Goal: Task Accomplishment & Management: Manage account settings

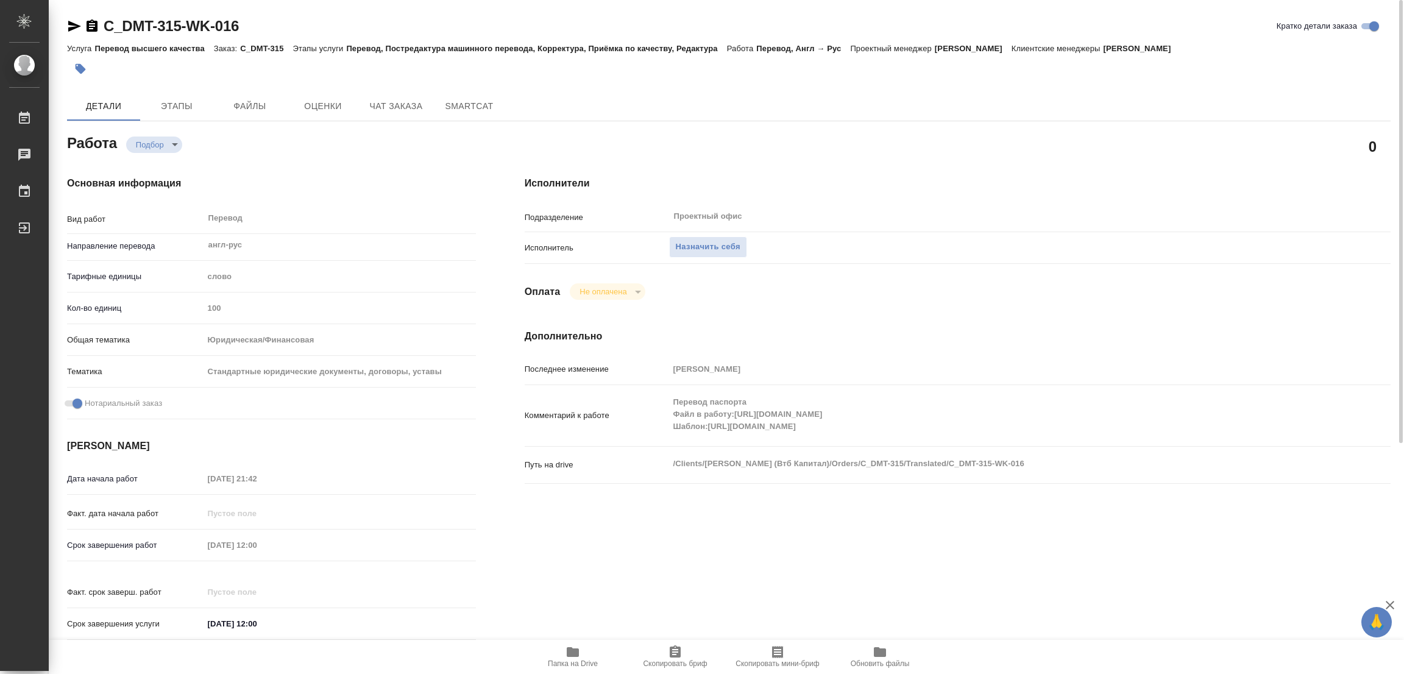
scroll to position [274, 0]
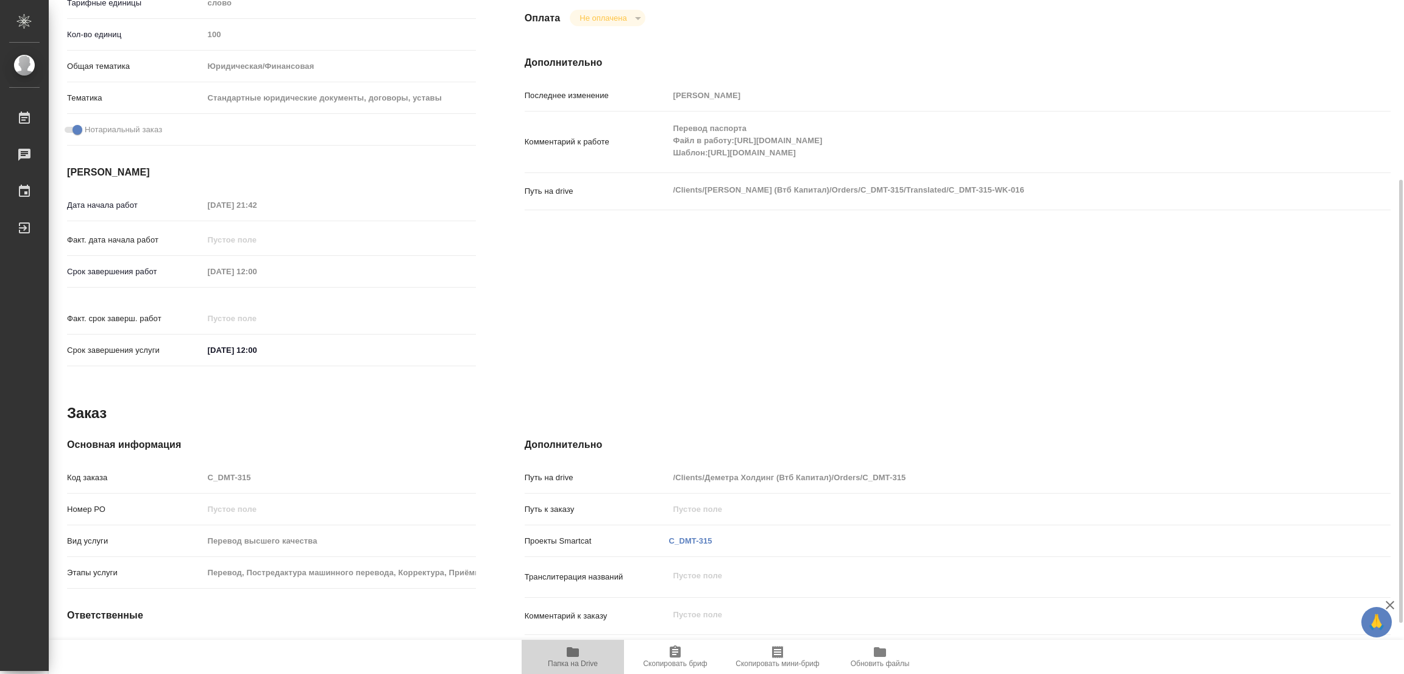
click at [570, 654] on icon "button" at bounding box center [573, 652] width 12 height 10
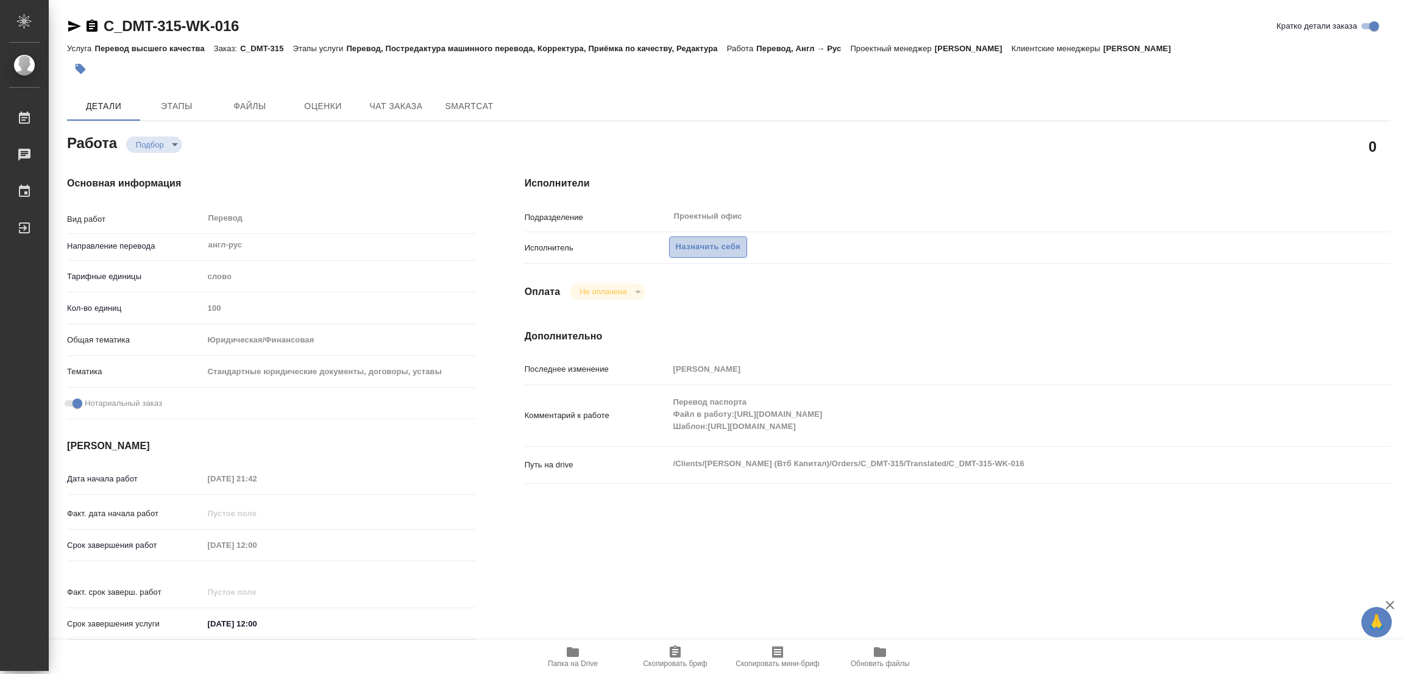
click at [701, 248] on span "Назначить себя" at bounding box center [708, 247] width 65 height 14
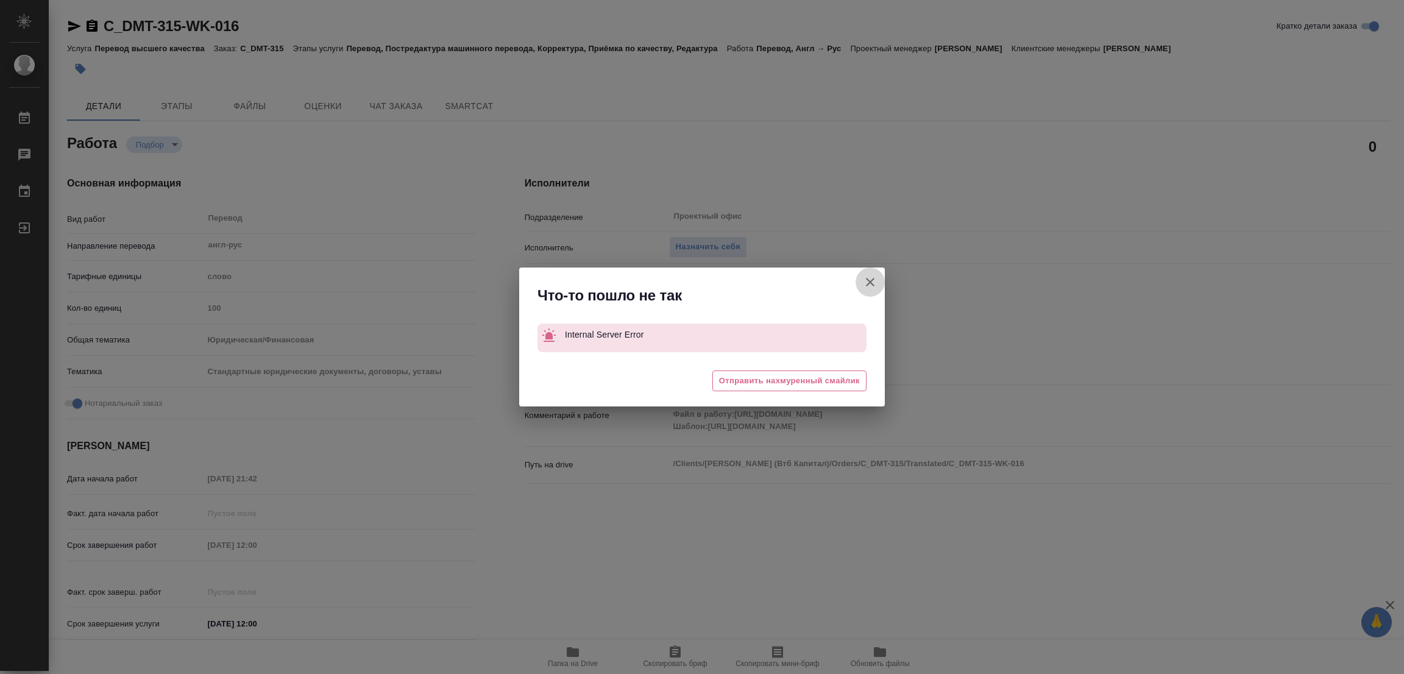
click at [870, 278] on icon "button" at bounding box center [870, 282] width 15 height 15
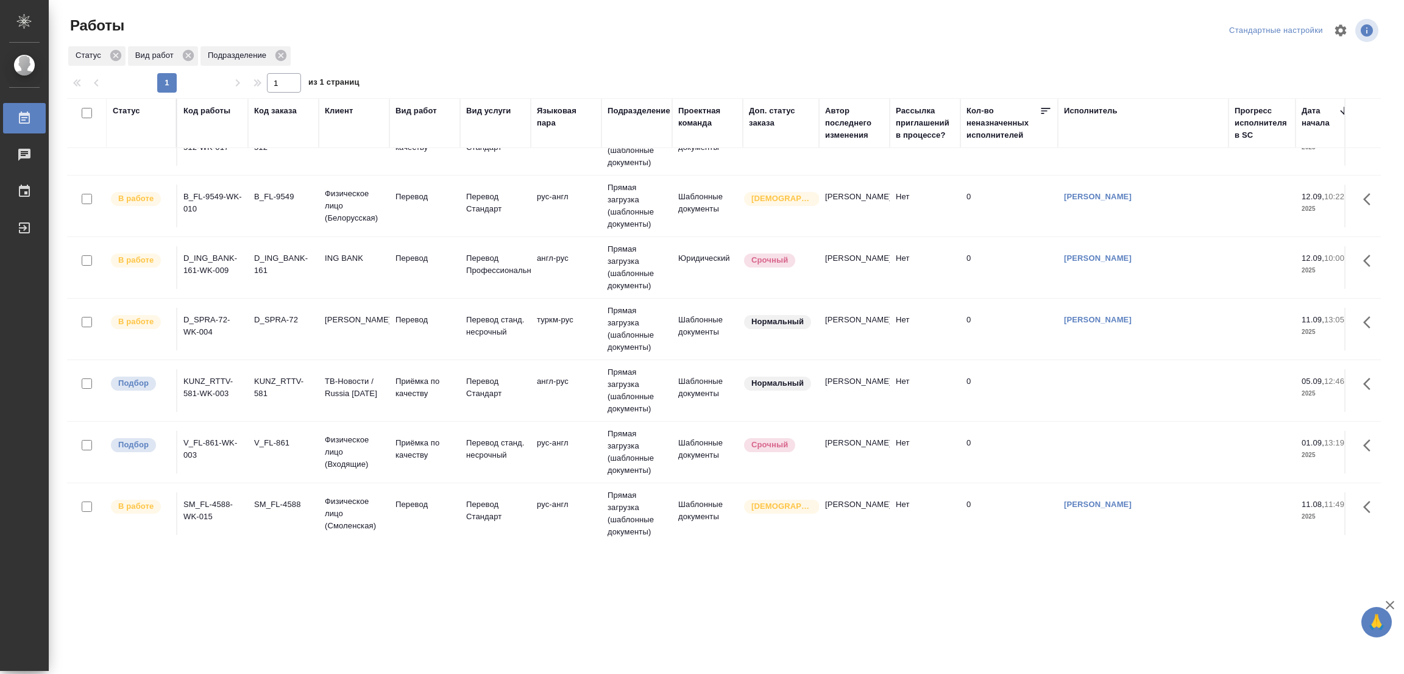
scroll to position [436, 0]
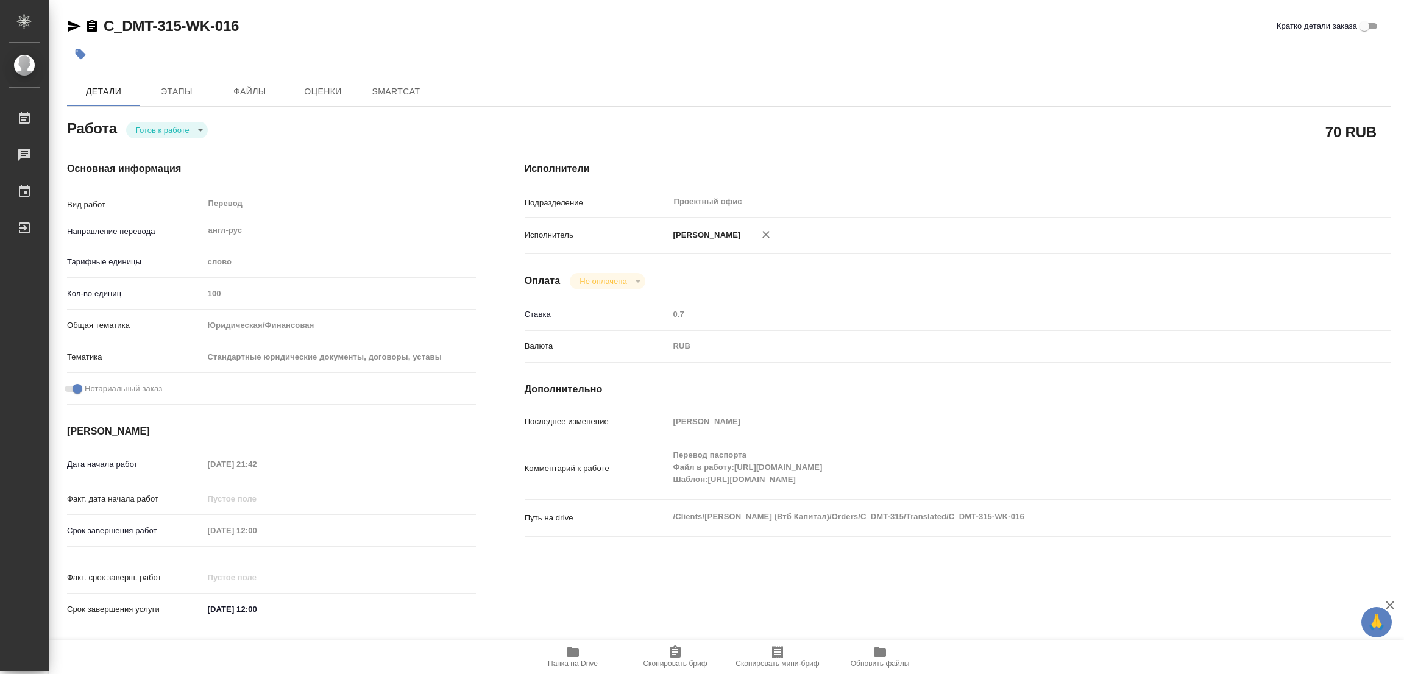
type textarea "x"
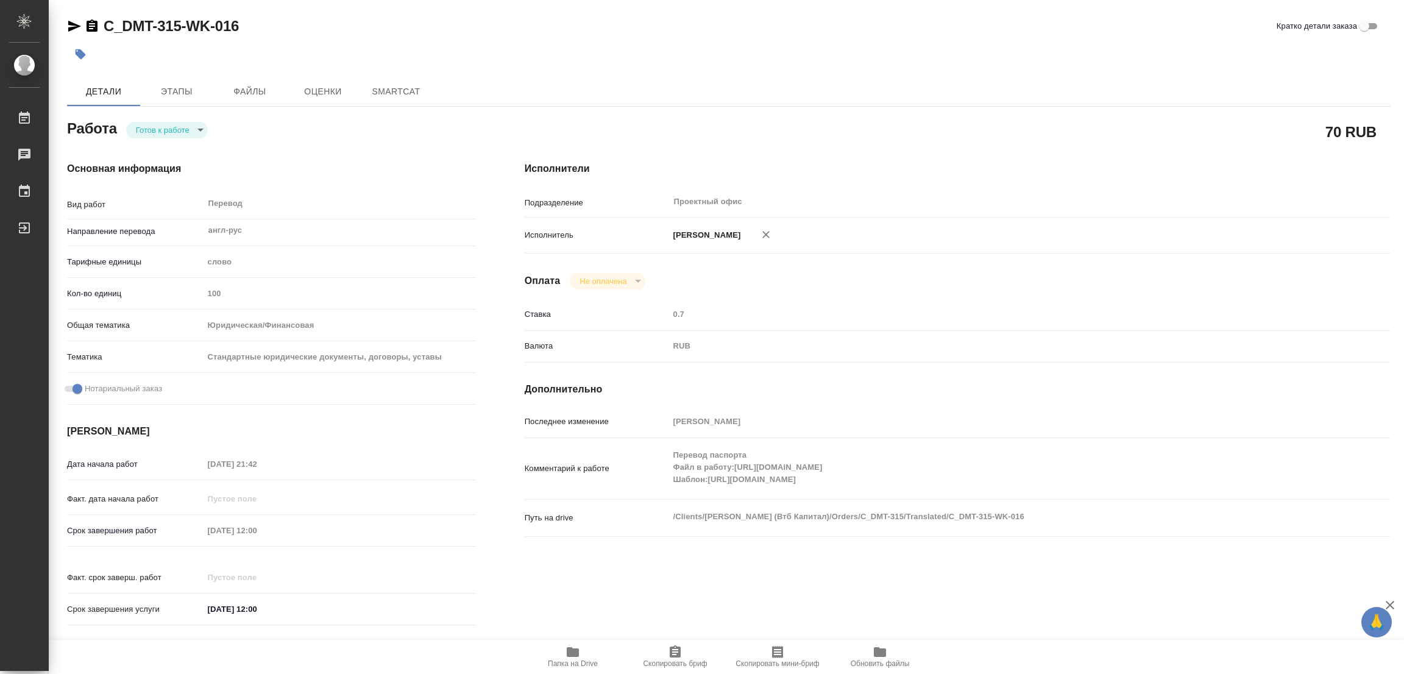
type textarea "x"
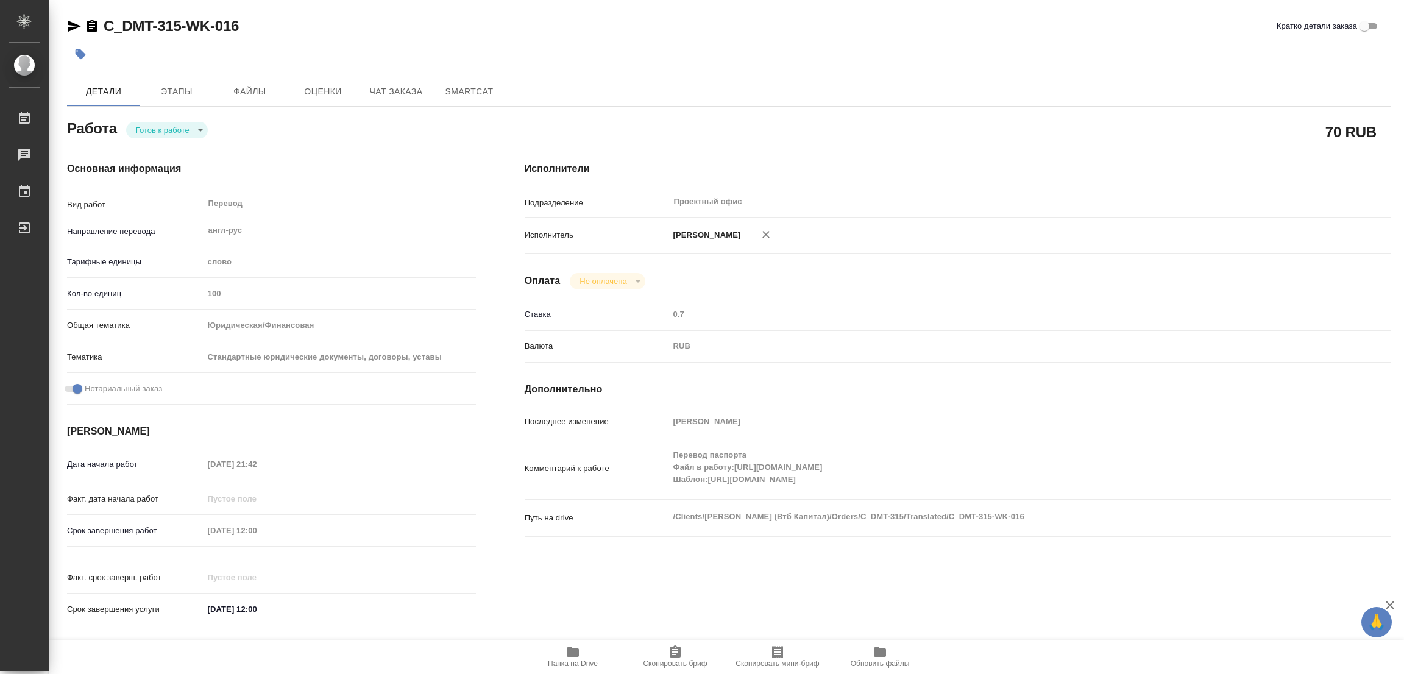
type textarea "x"
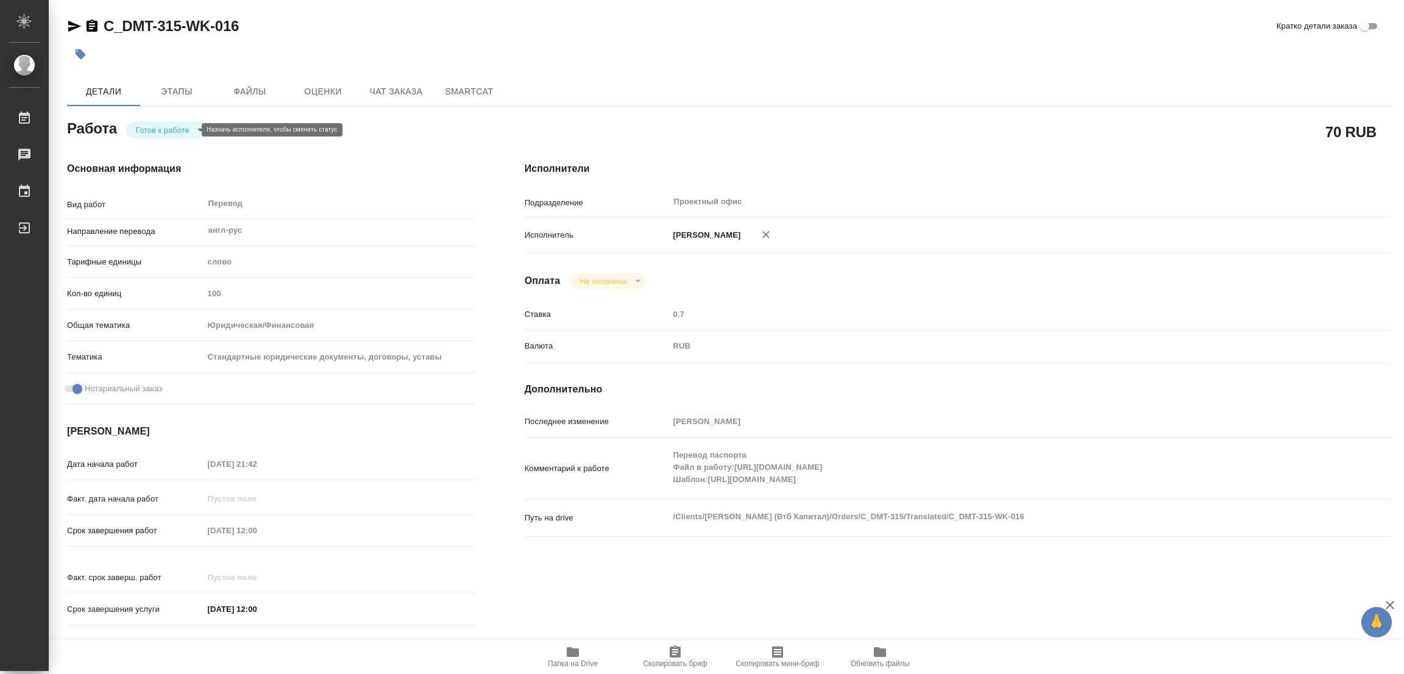
click at [166, 128] on body "🙏 .cls-1 fill:#fff; AWATERA [PERSON_NAME] Работы Чаты График Выйти C_DMT-315-WK…" at bounding box center [702, 337] width 1404 height 674
type textarea "x"
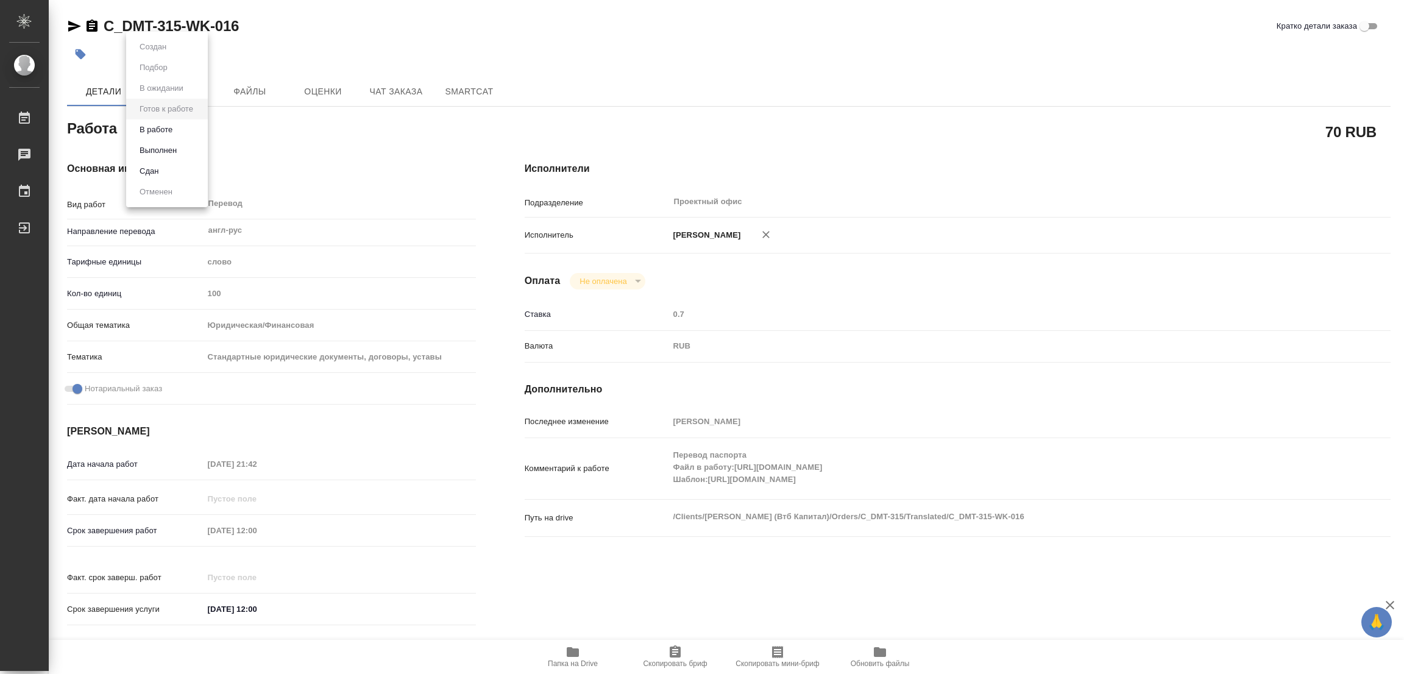
type textarea "x"
click at [151, 133] on button "В работе" at bounding box center [156, 129] width 40 height 13
type textarea "x"
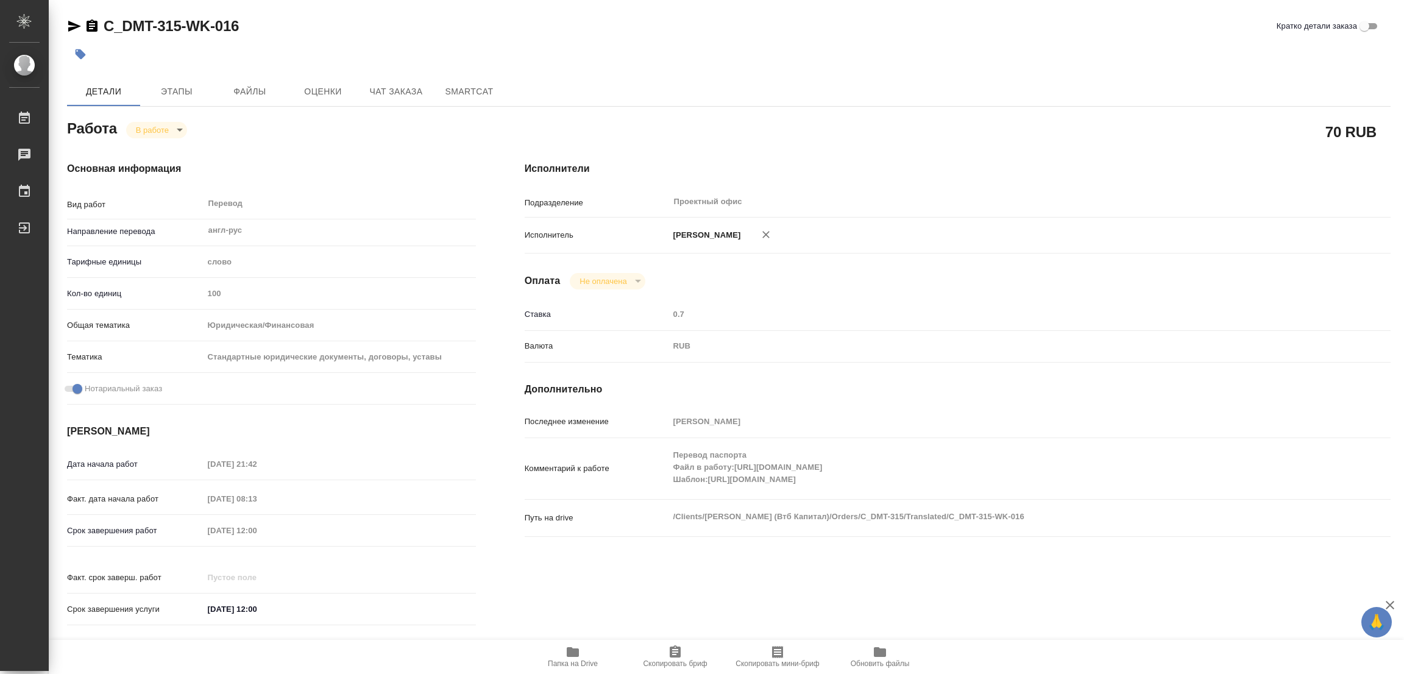
type textarea "x"
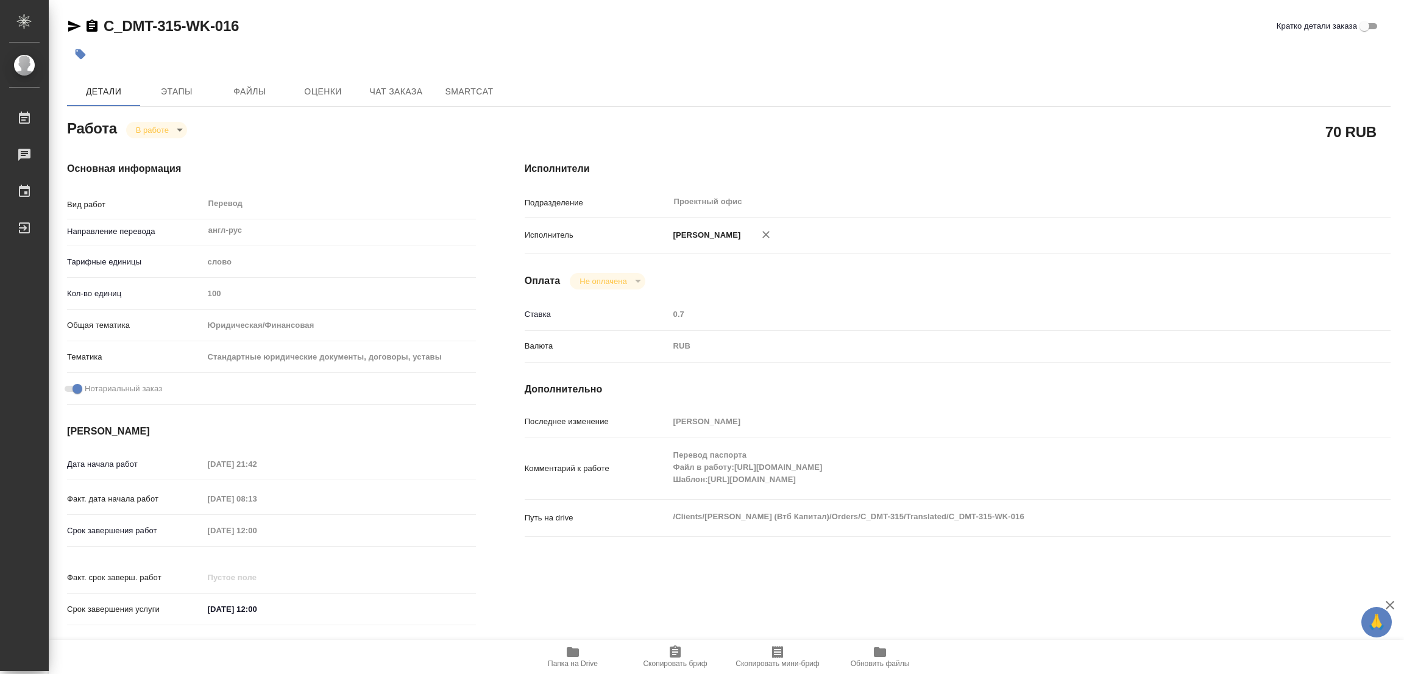
type textarea "x"
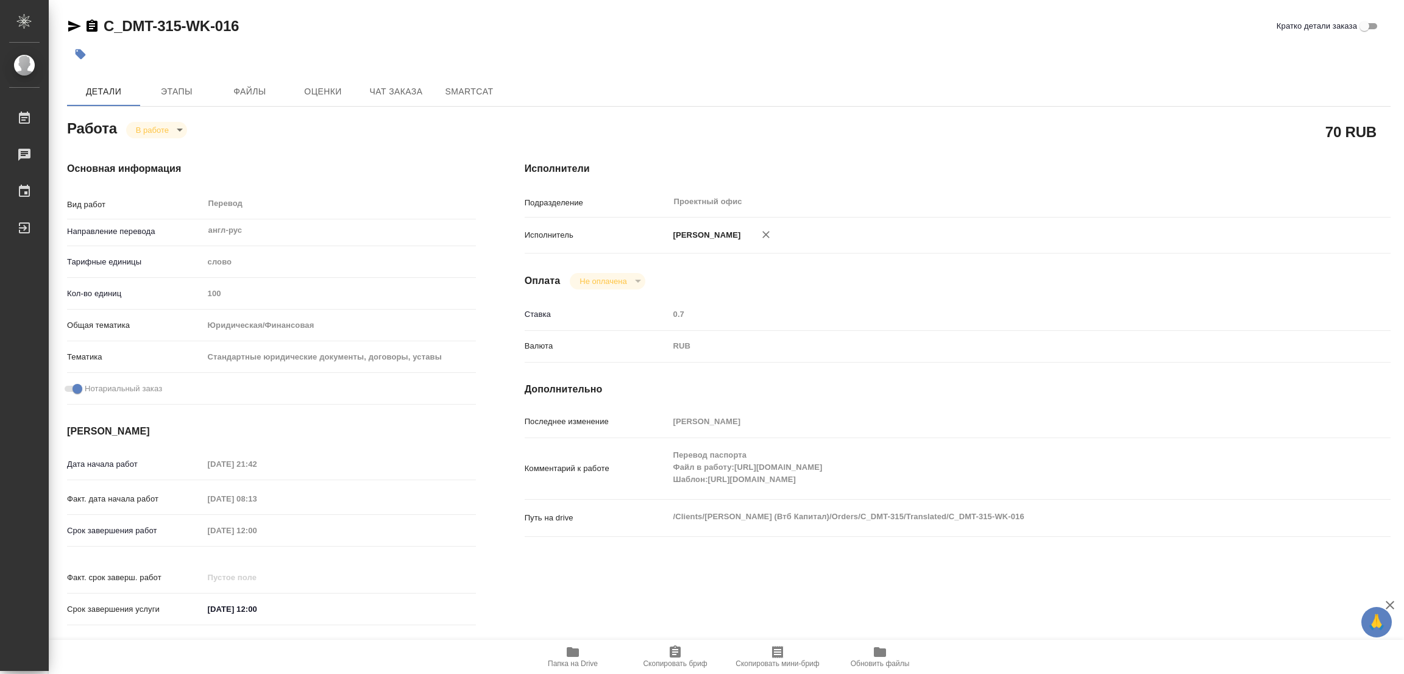
type textarea "x"
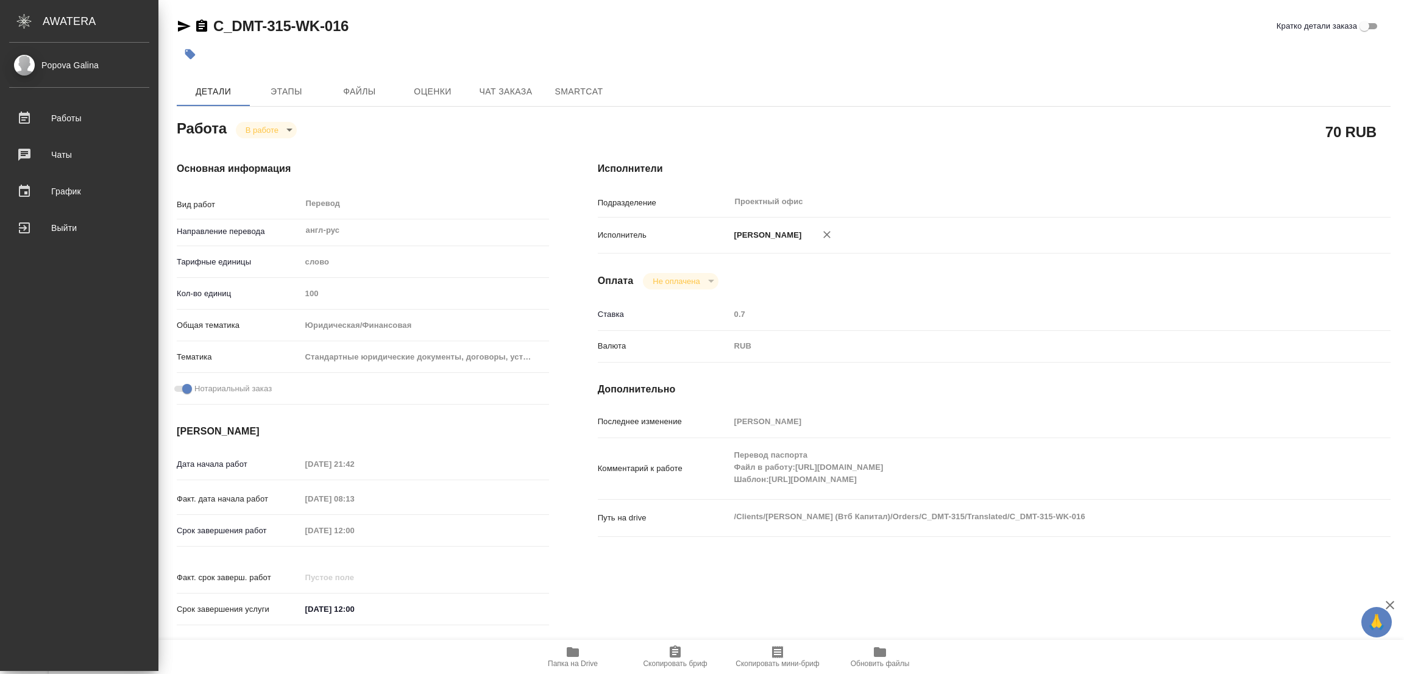
type textarea "x"
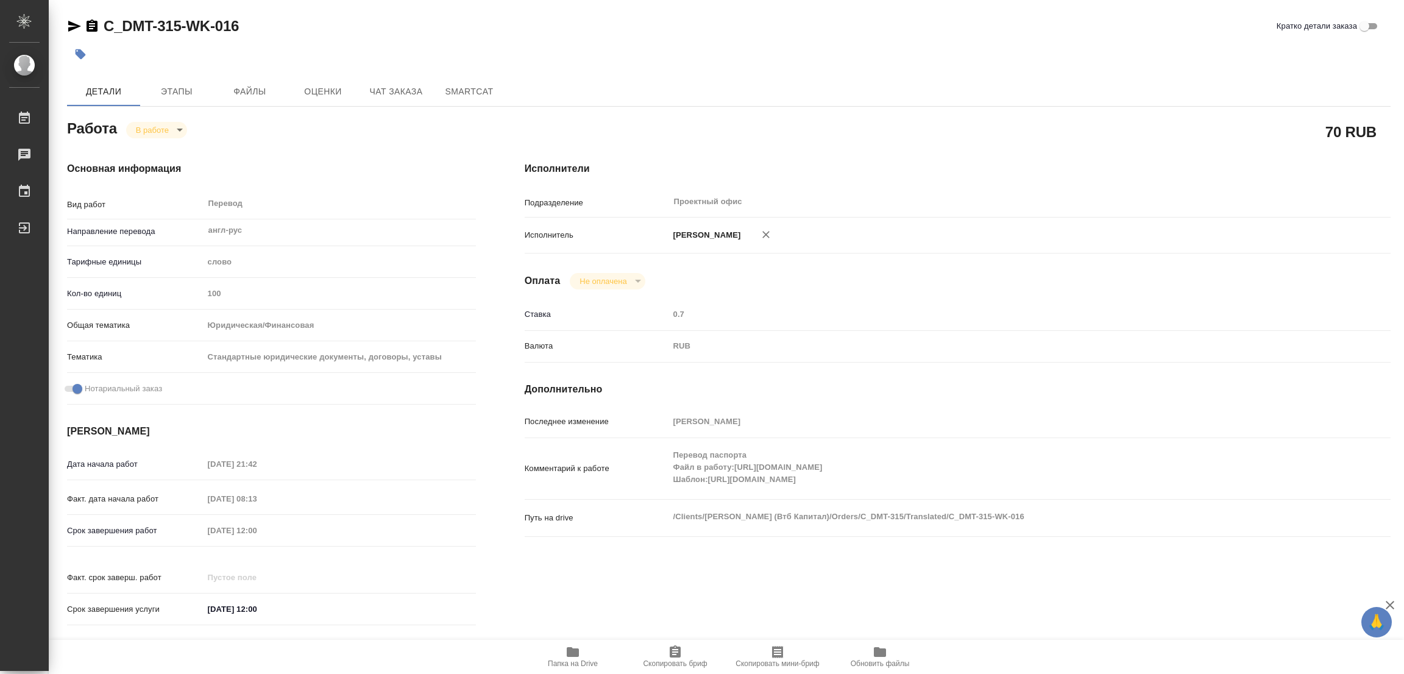
type textarea "x"
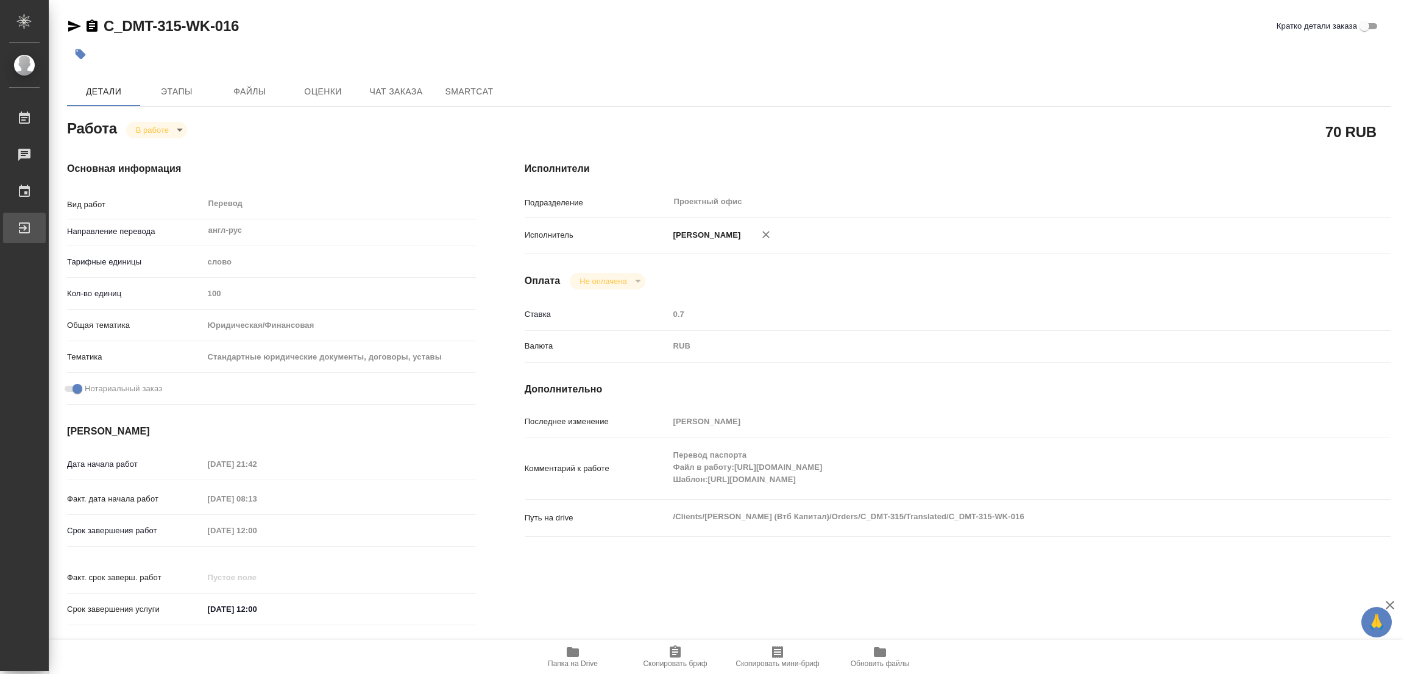
type textarea "x"
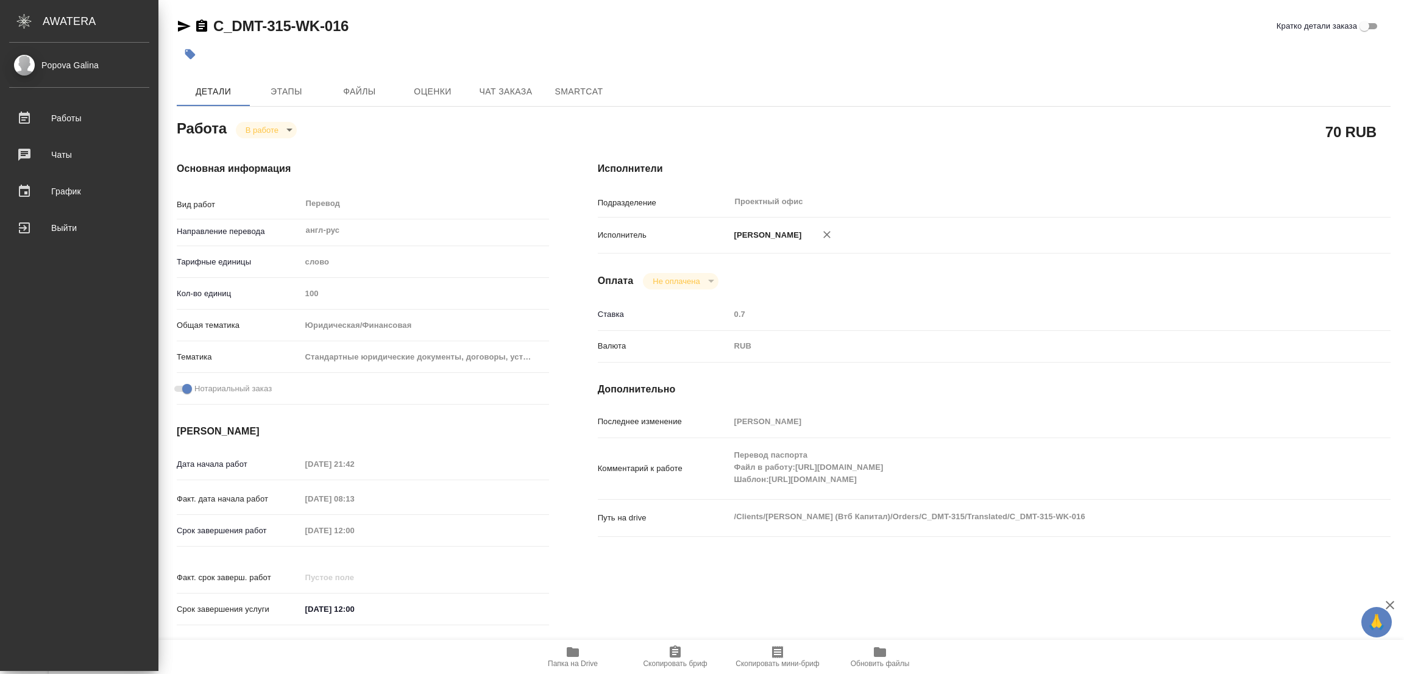
type textarea "x"
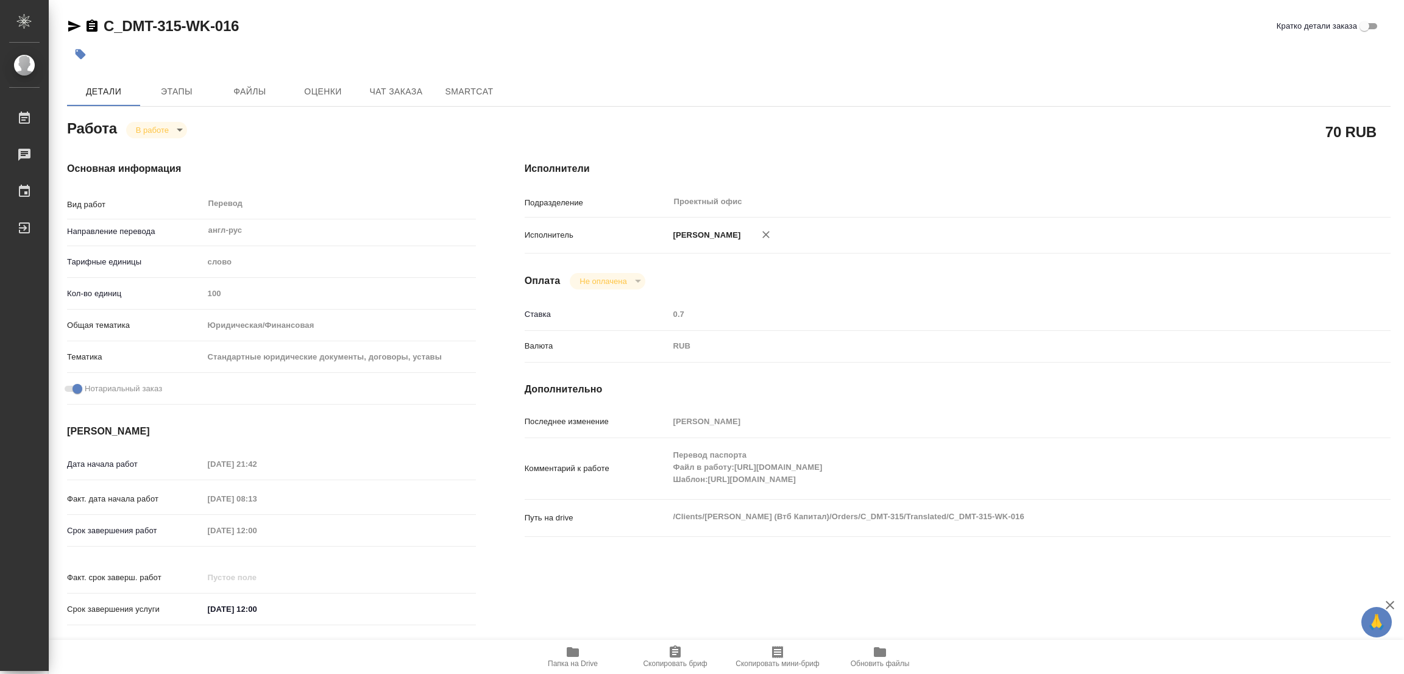
type textarea "x"
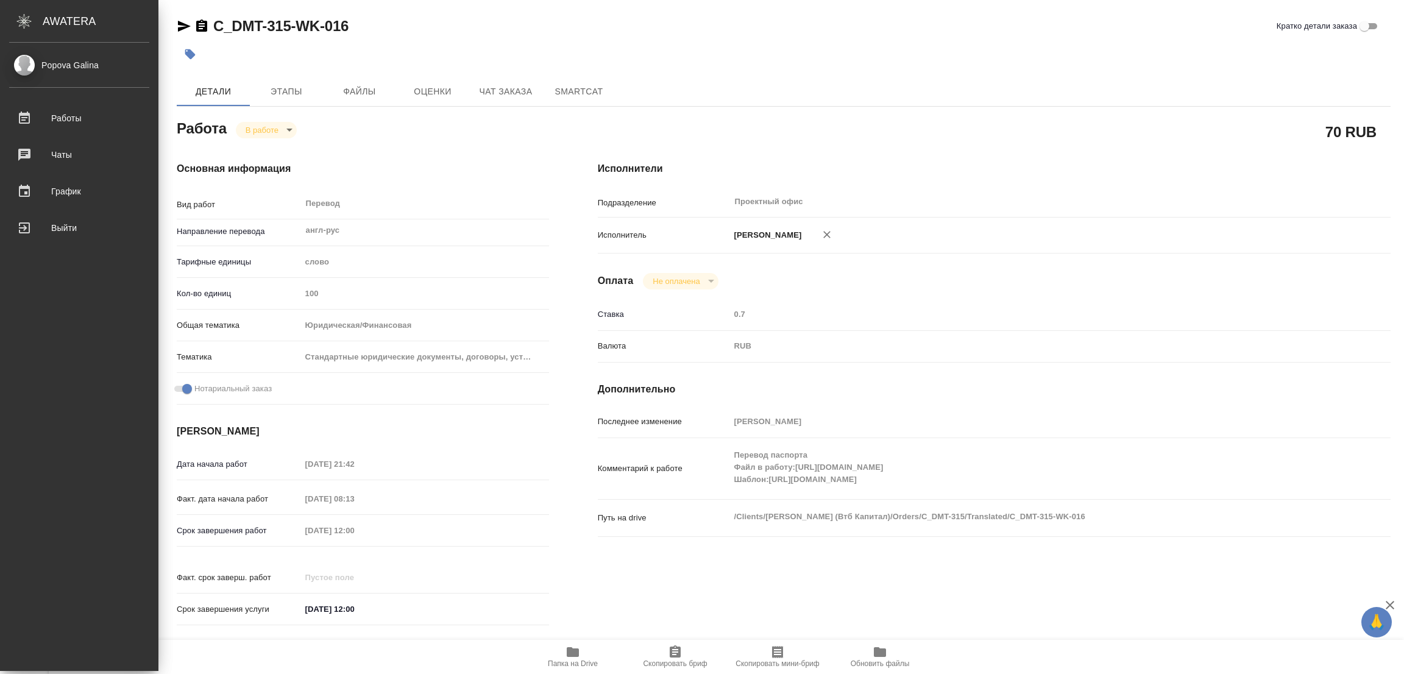
type textarea "x"
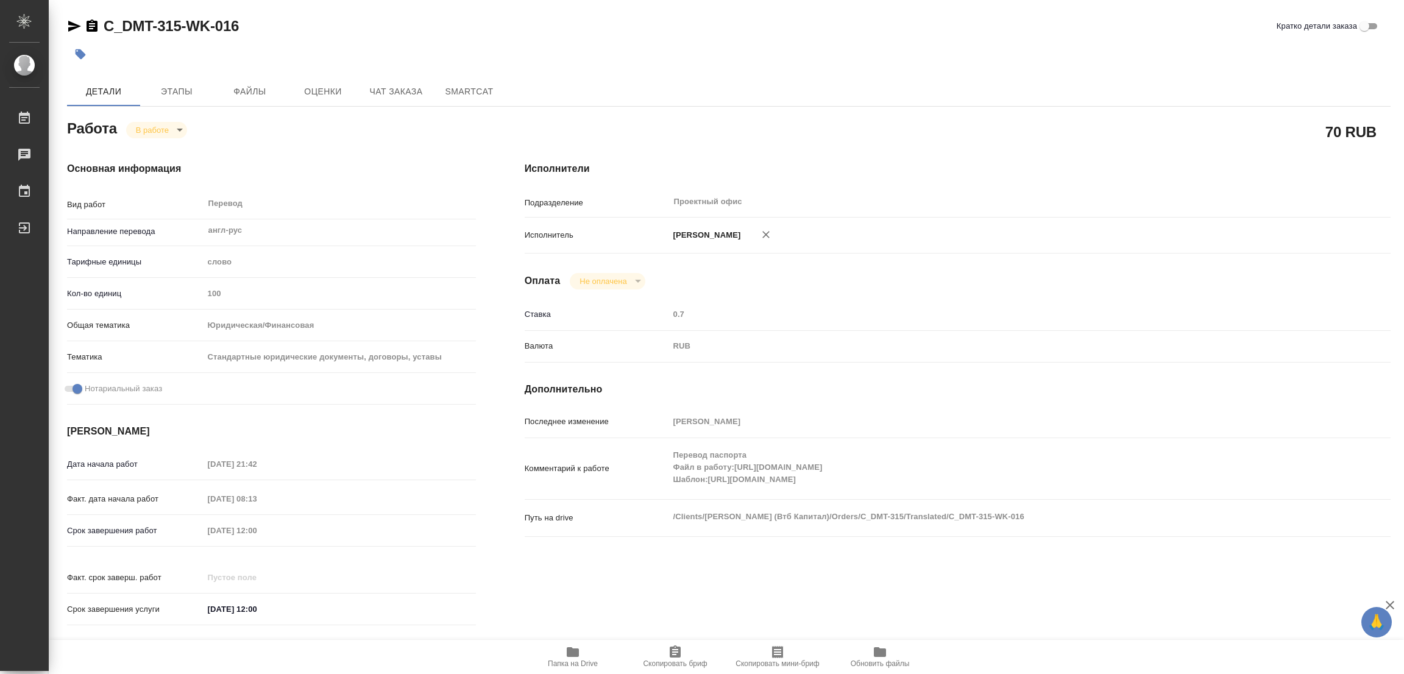
click at [979, 587] on div "Исполнители Подразделение Проектный офис ​ Исполнитель Попова Галина Оплата Не …" at bounding box center [957, 397] width 915 height 520
type textarea "x"
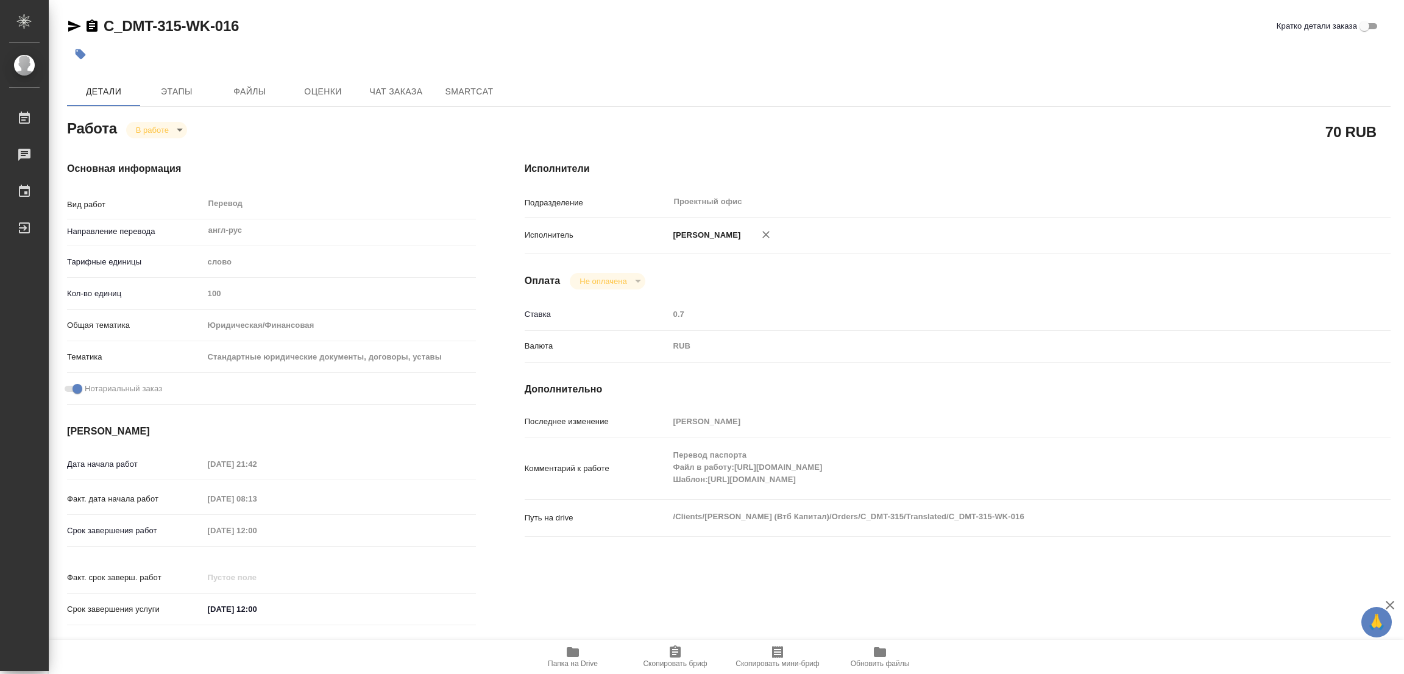
type textarea "x"
click at [979, 577] on div "Исполнители Подразделение Проектный офис ​ Исполнитель Попова Галина Оплата Не …" at bounding box center [957, 397] width 915 height 520
type textarea "x"
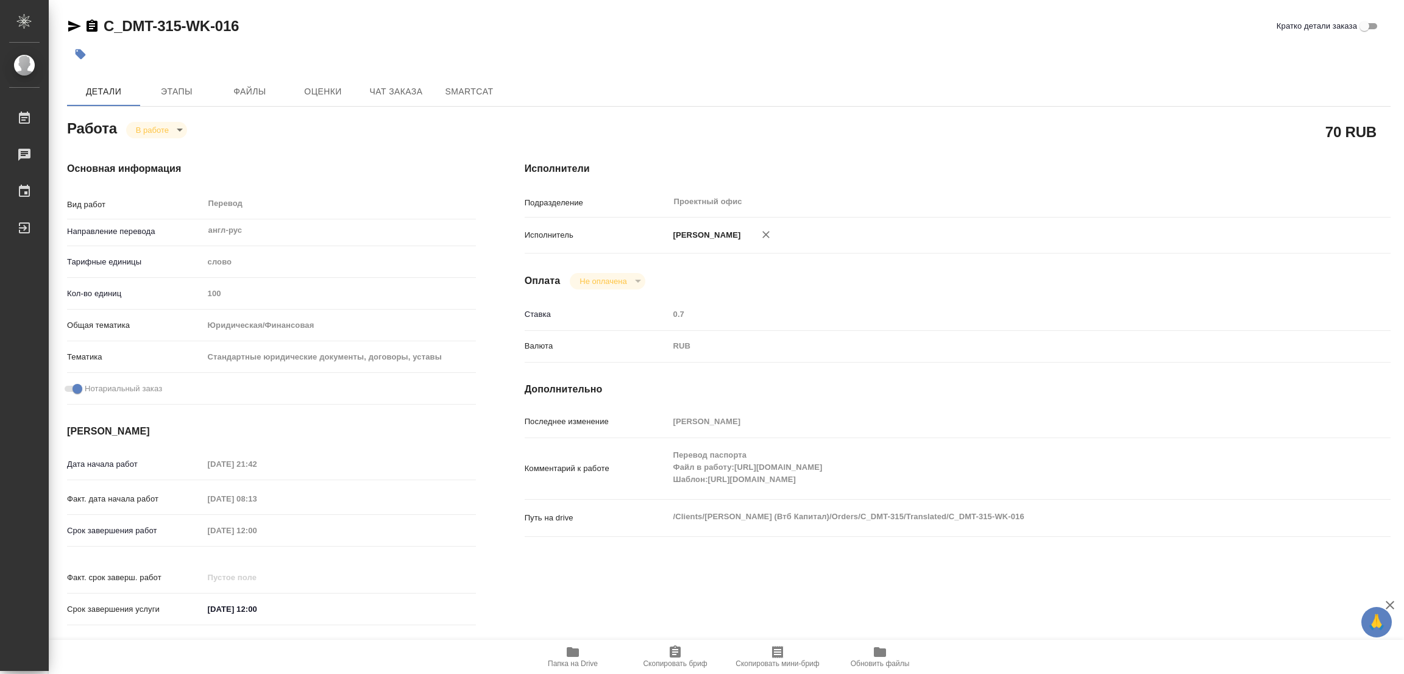
type textarea "x"
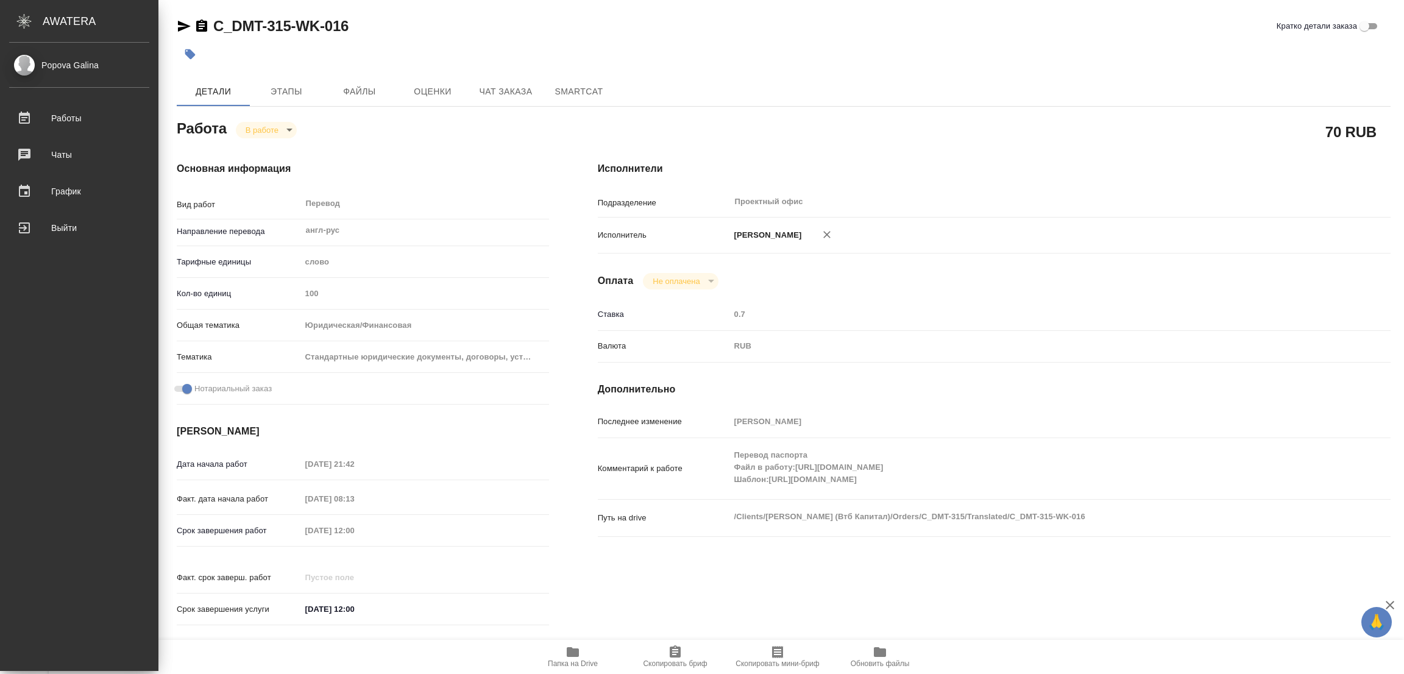
type textarea "x"
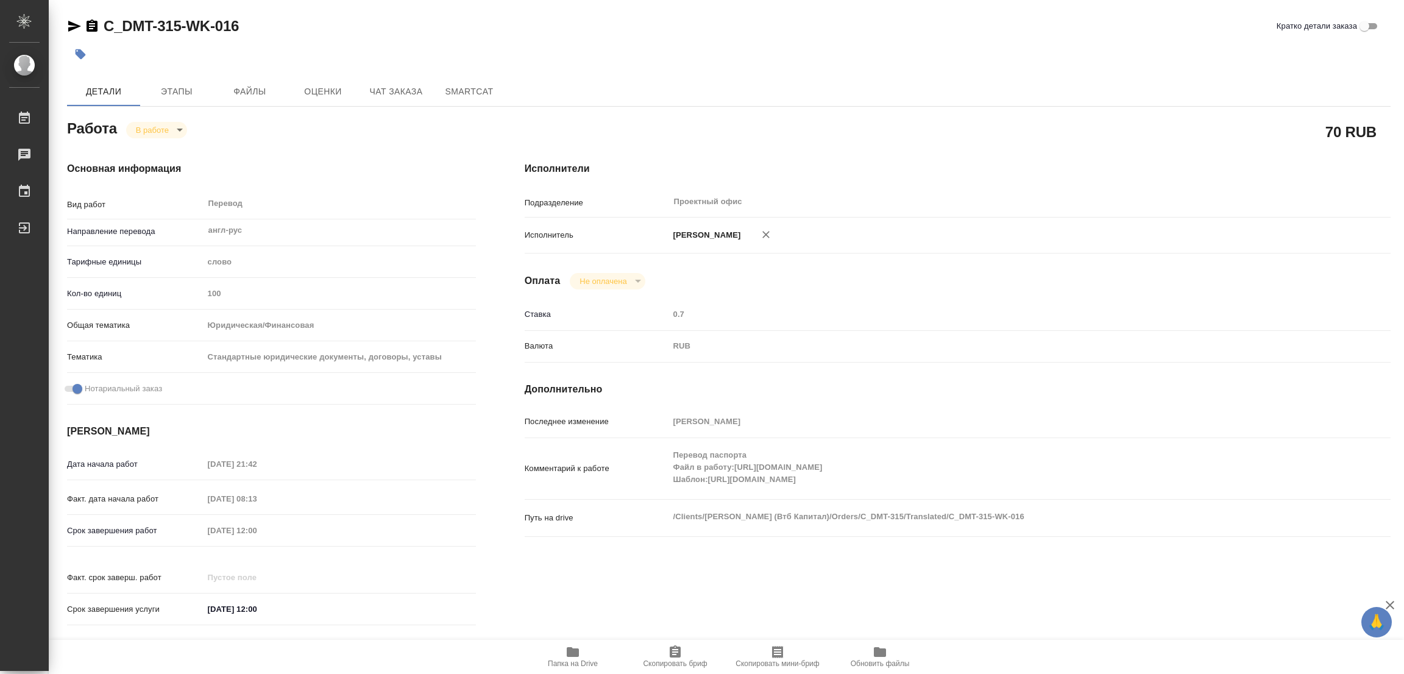
type textarea "x"
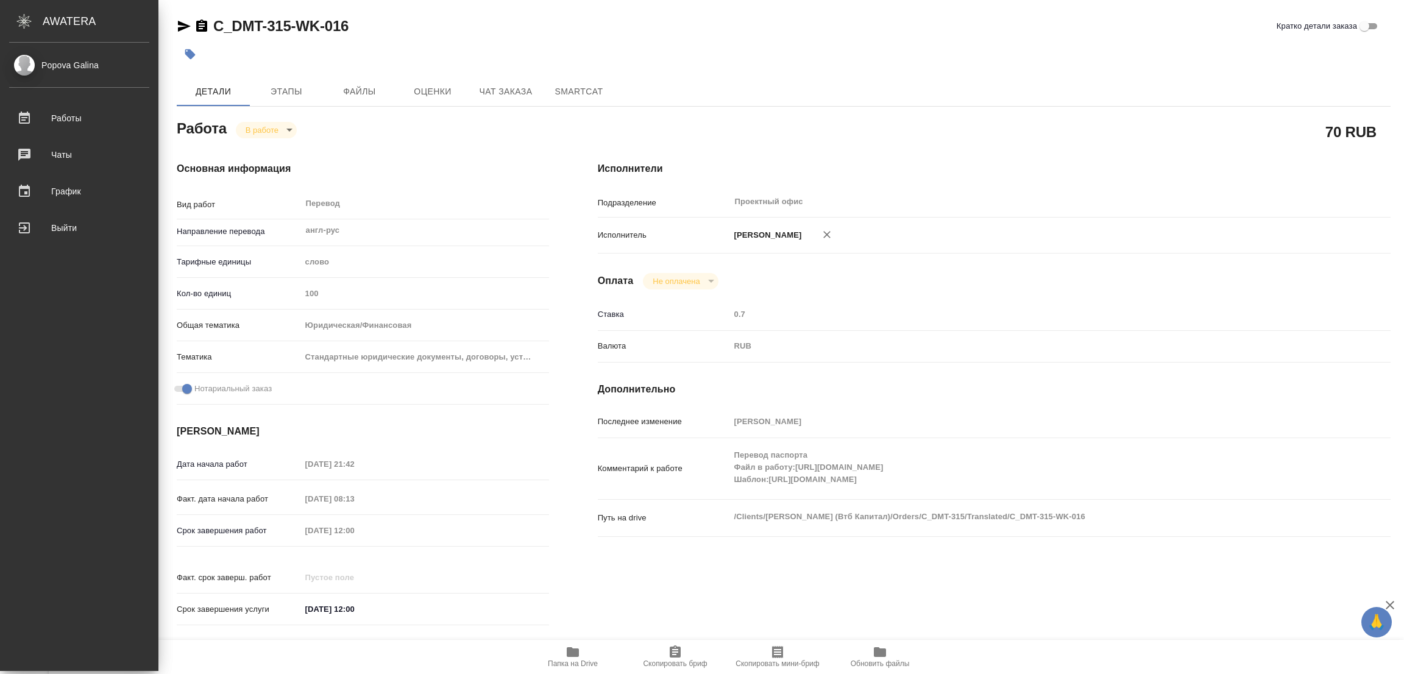
type textarea "x"
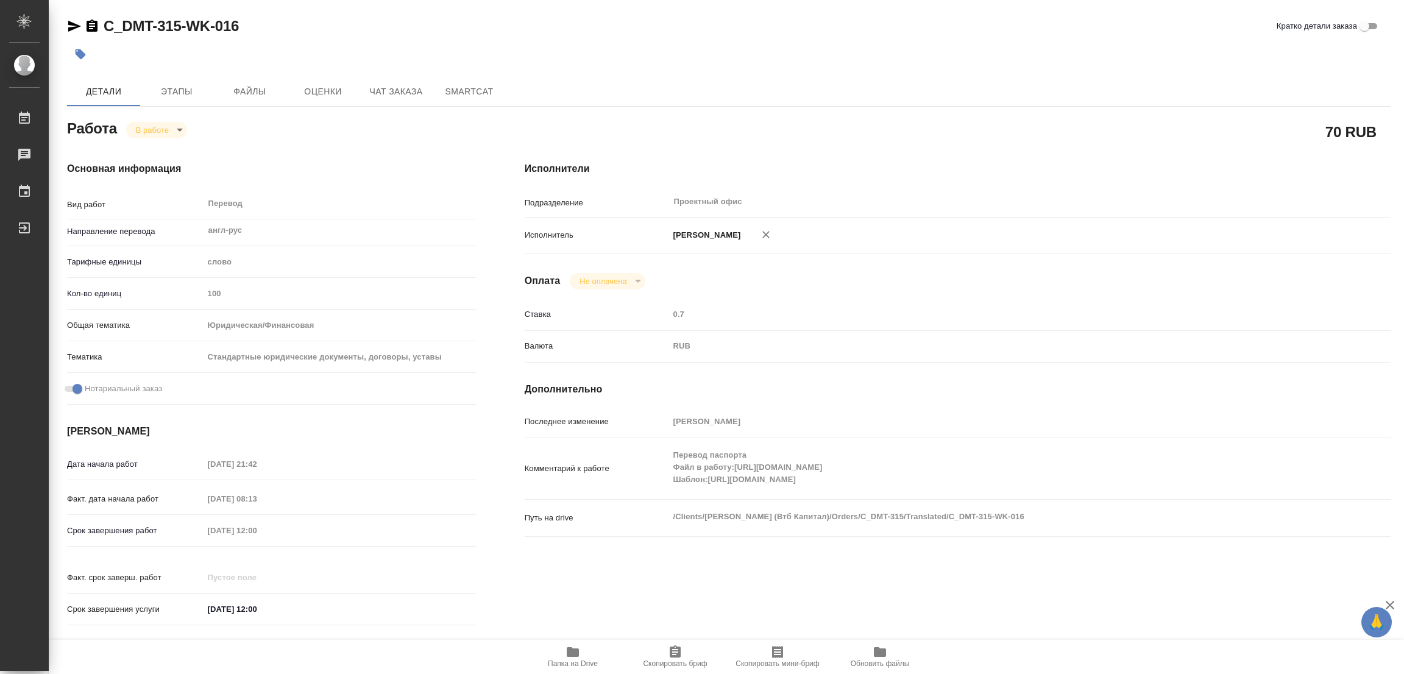
type textarea "x"
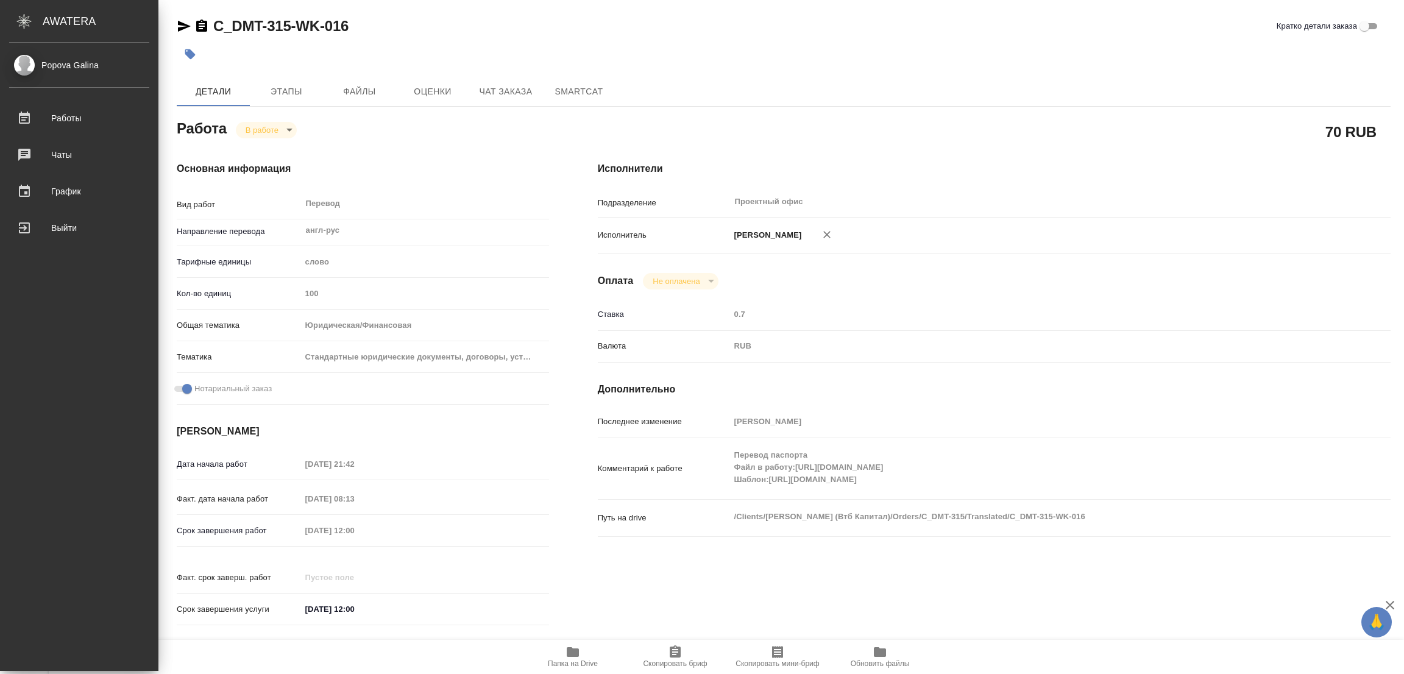
type textarea "x"
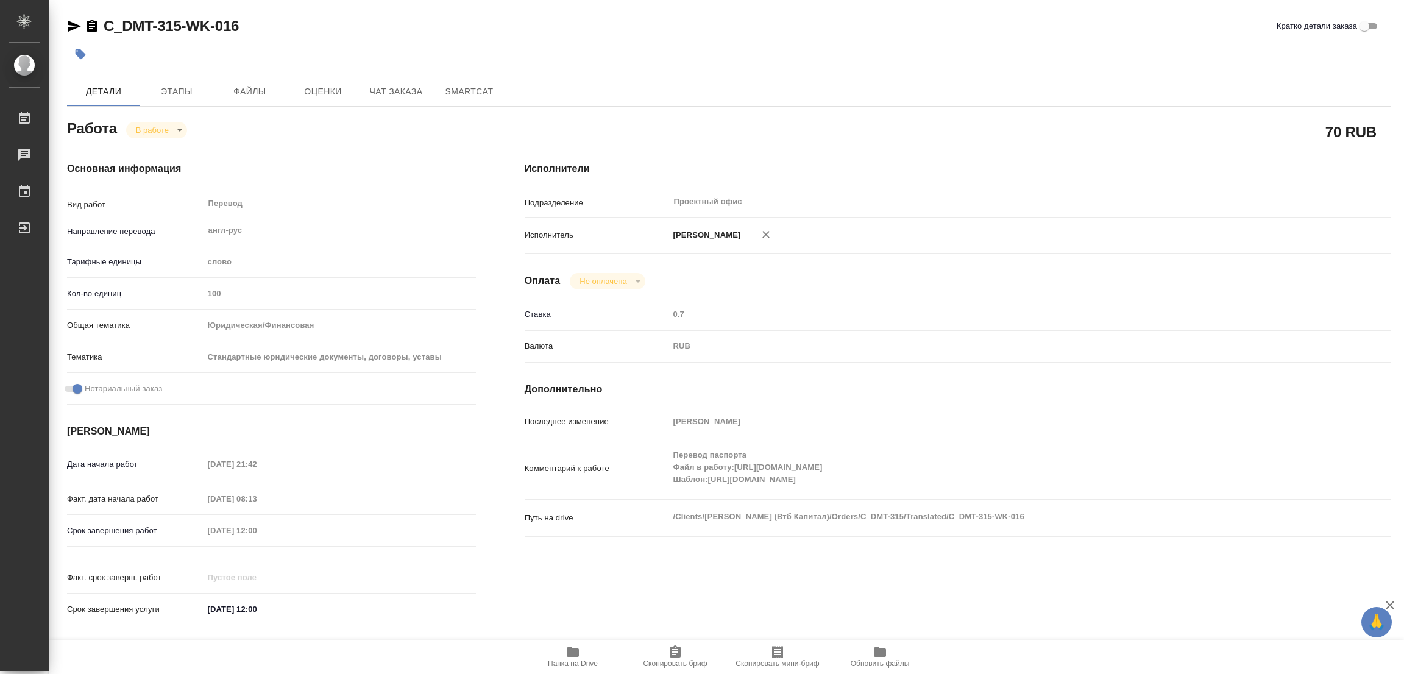
type textarea "x"
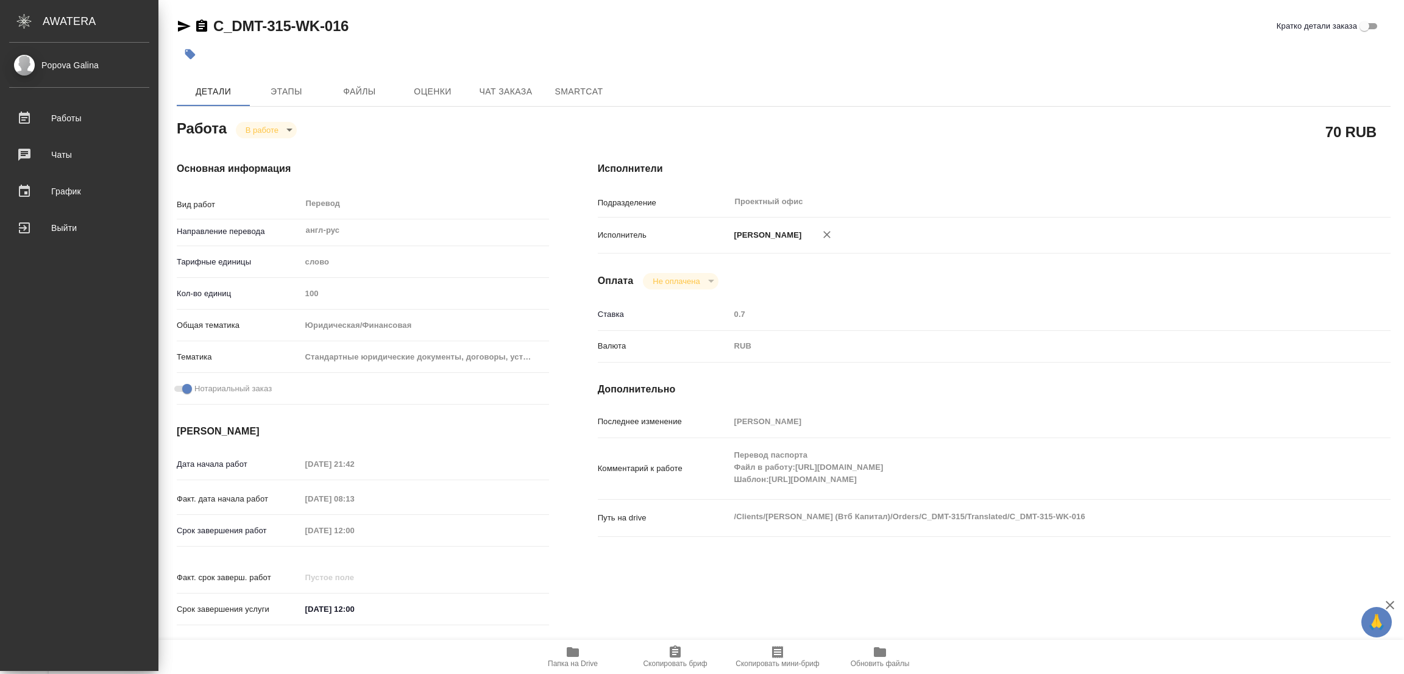
type textarea "x"
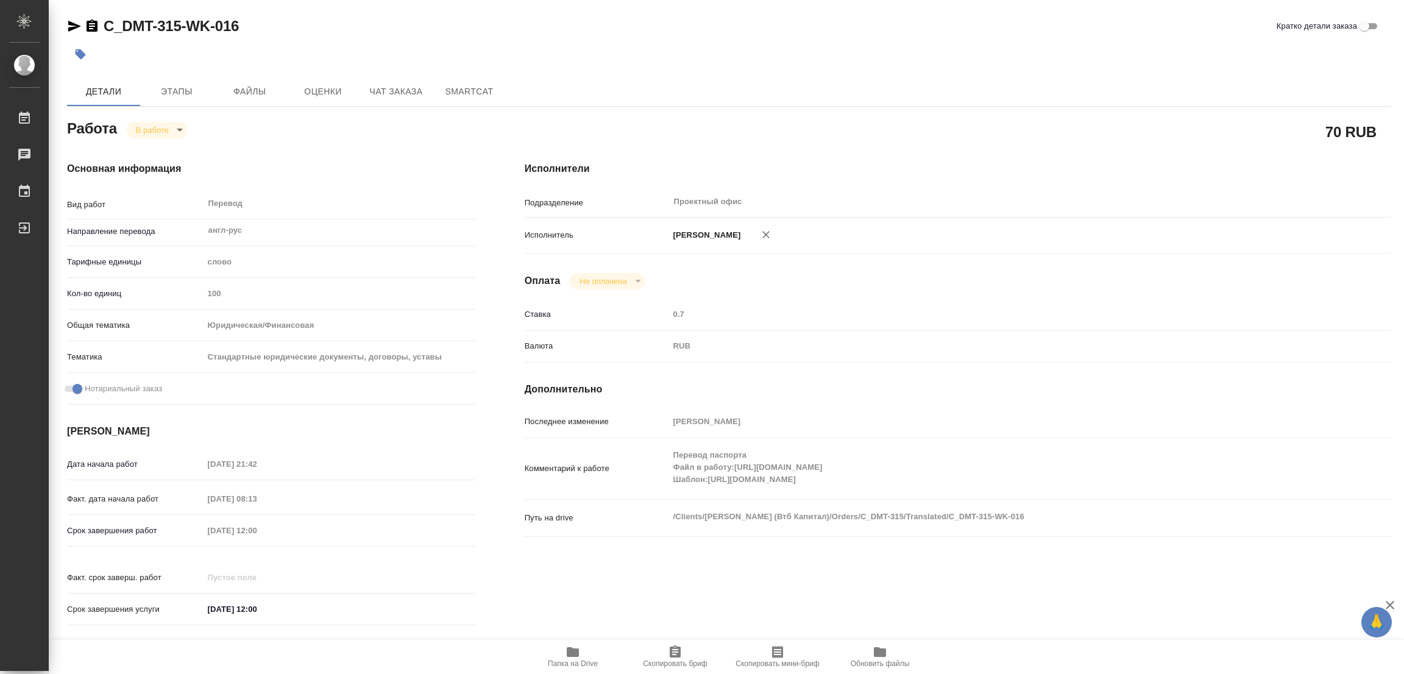
type textarea "x"
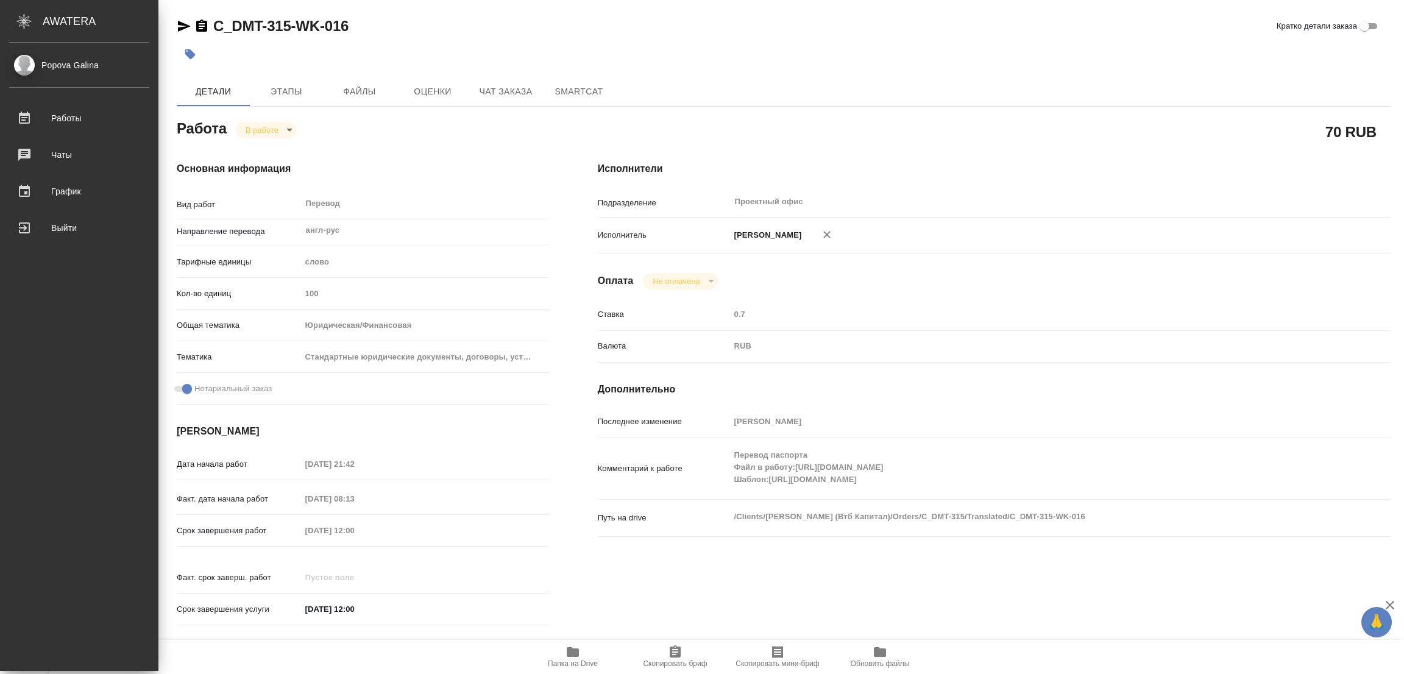
type textarea "x"
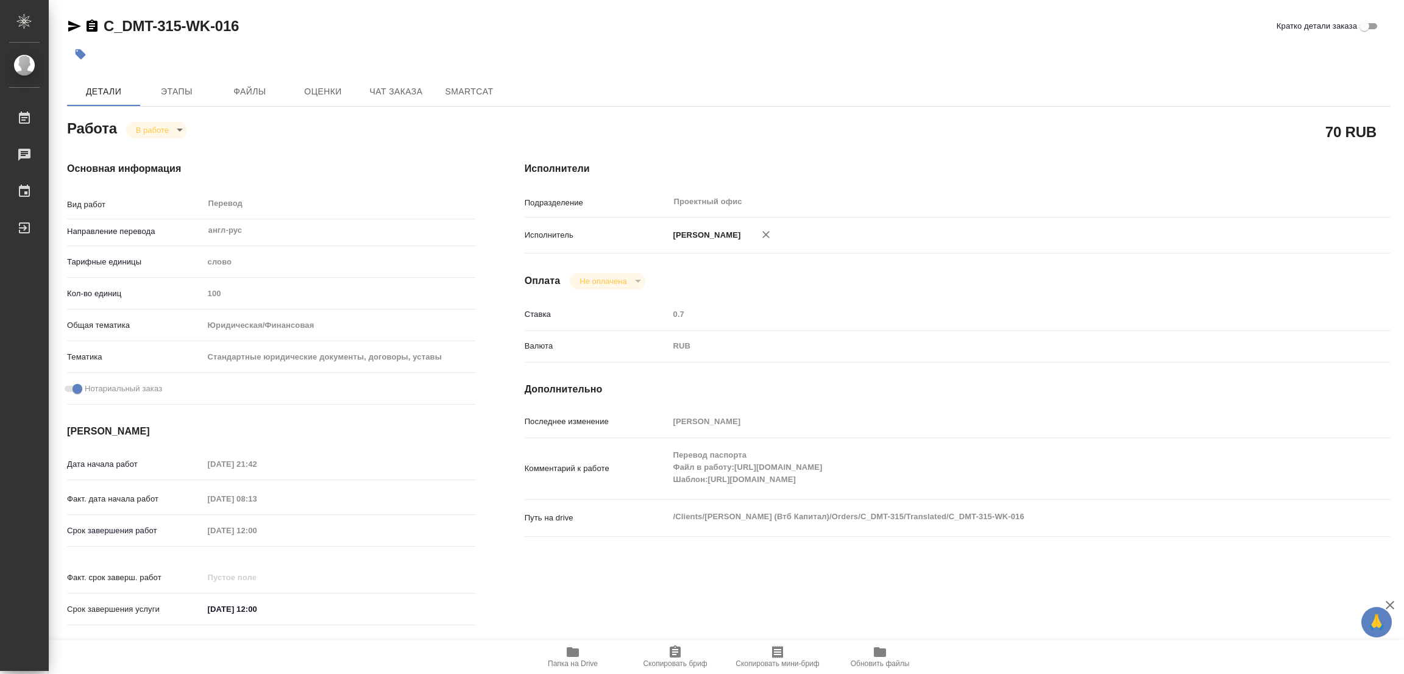
click at [1184, 590] on div "Исполнители Подразделение Проектный офис ​ Исполнитель Попова Галина Оплата Не …" at bounding box center [957, 397] width 915 height 520
type textarea "x"
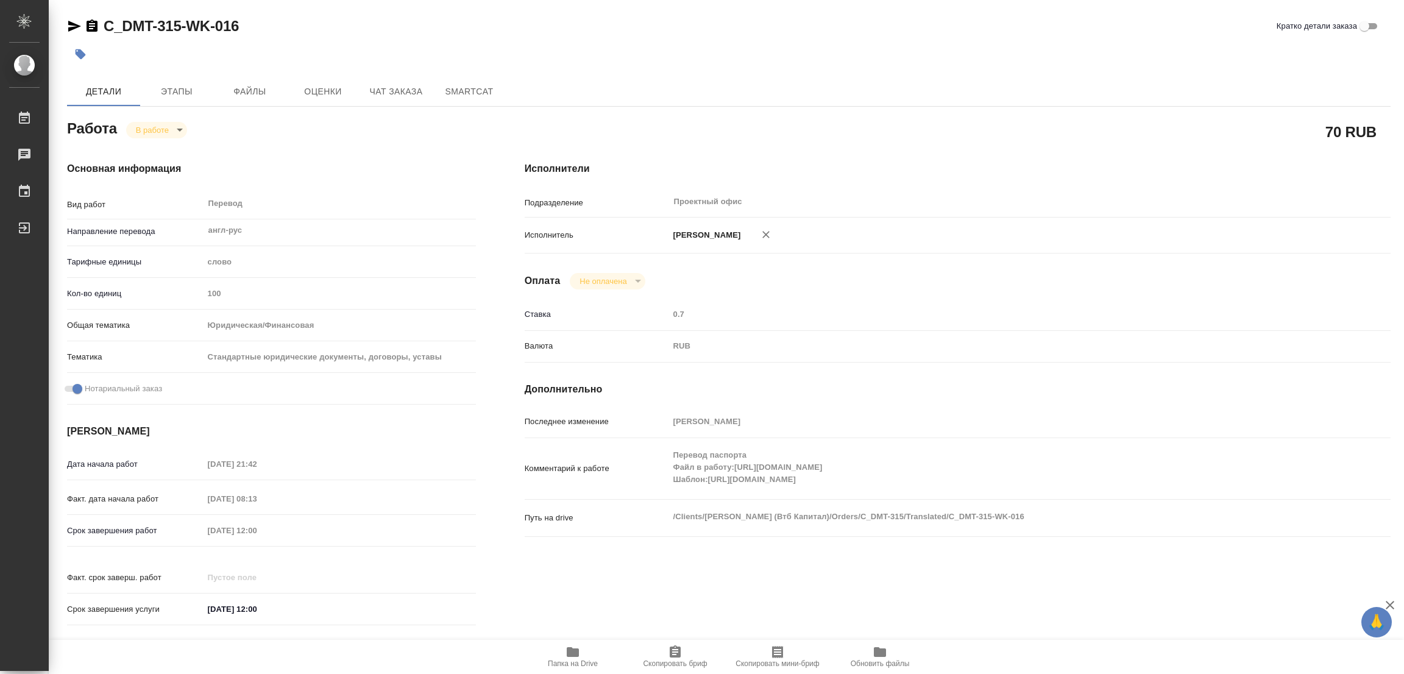
type textarea "x"
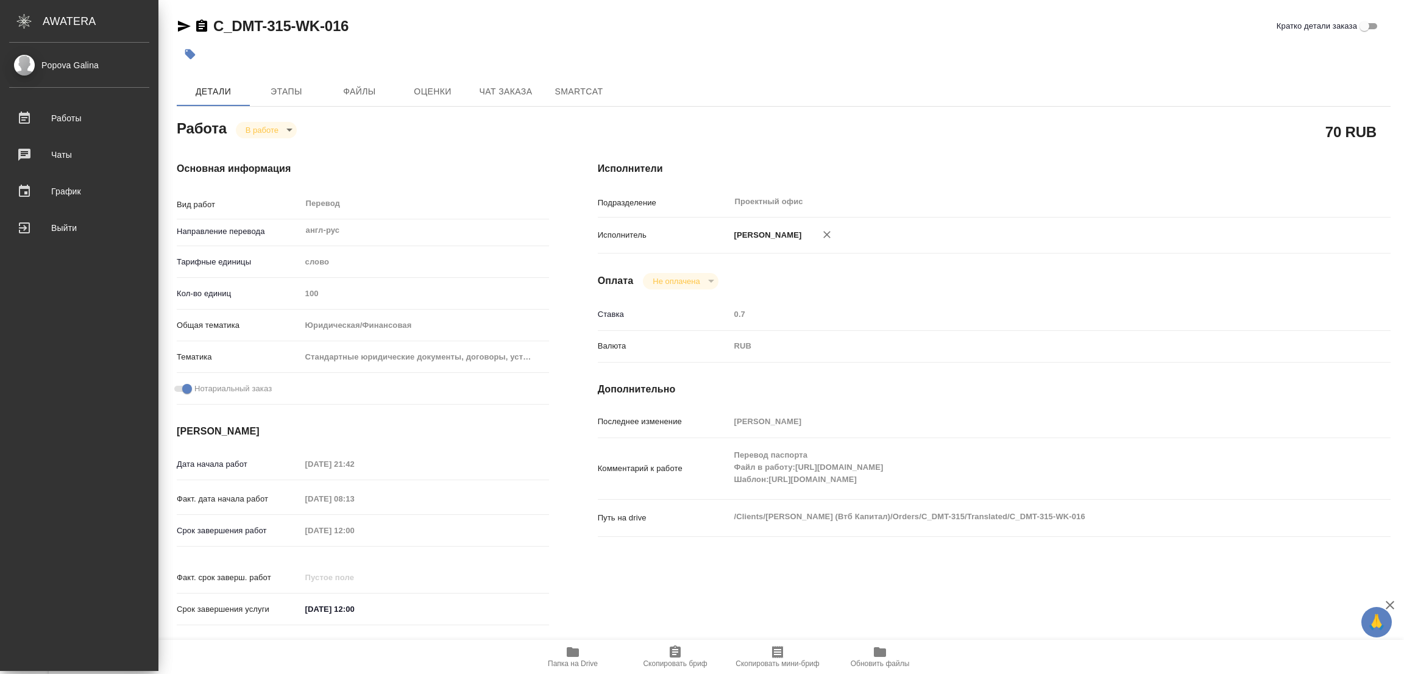
type textarea "x"
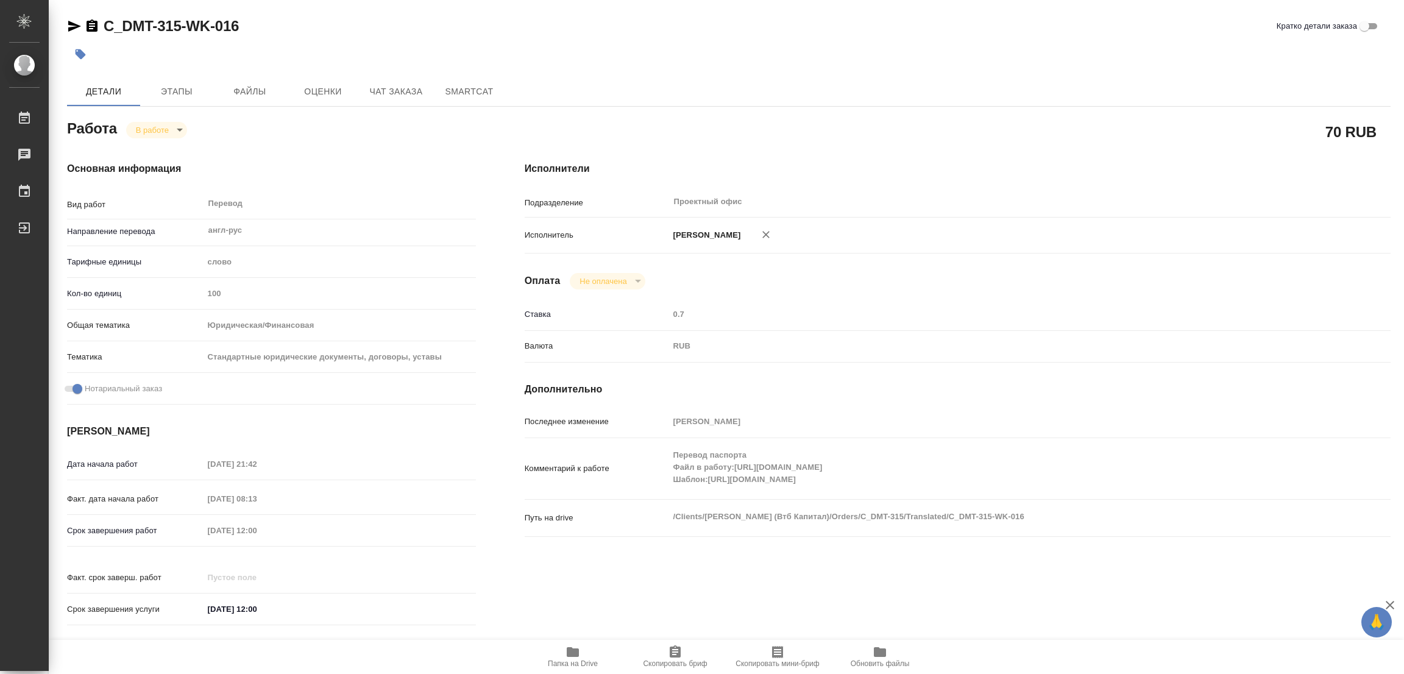
click at [985, 281] on div "Оплата Не оплачена notPayed" at bounding box center [958, 281] width 866 height 16
click at [894, 282] on div "Оплата Не оплачена notPayed" at bounding box center [958, 281] width 866 height 16
drag, startPoint x: 102, startPoint y: 7, endPoint x: 180, endPoint y: 26, distance: 80.8
click at [180, 26] on div "C_DMT-315-WK-016 Кратко детали заказа Детали Этапы Файлы Оценки Чат заказа Smar…" at bounding box center [728, 511] width 1337 height 1022
copy link "C_DMT-315"
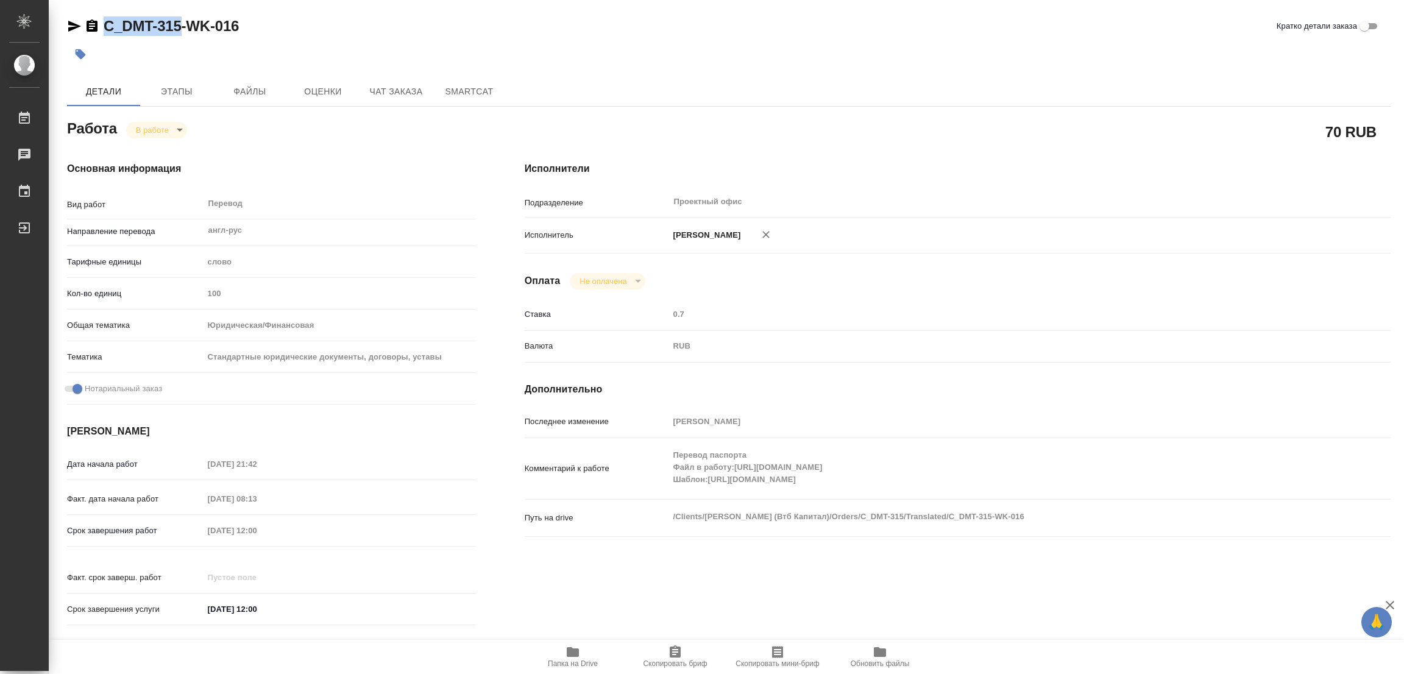
click at [668, 663] on span "Скопировать бриф" at bounding box center [675, 663] width 64 height 9
copy link "C_DMT-315"
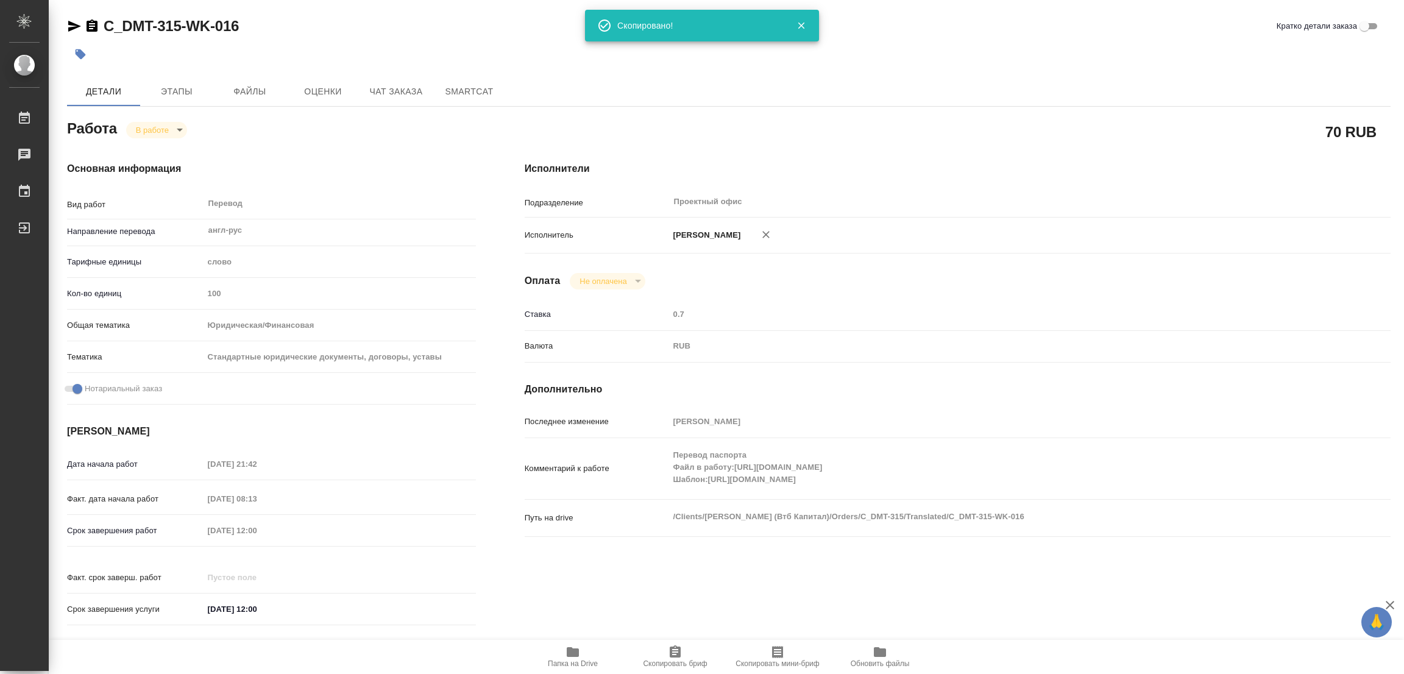
drag, startPoint x: 1032, startPoint y: 135, endPoint x: 1138, endPoint y: 34, distance: 145.7
click at [1033, 133] on div "70 RUB" at bounding box center [958, 131] width 866 height 30
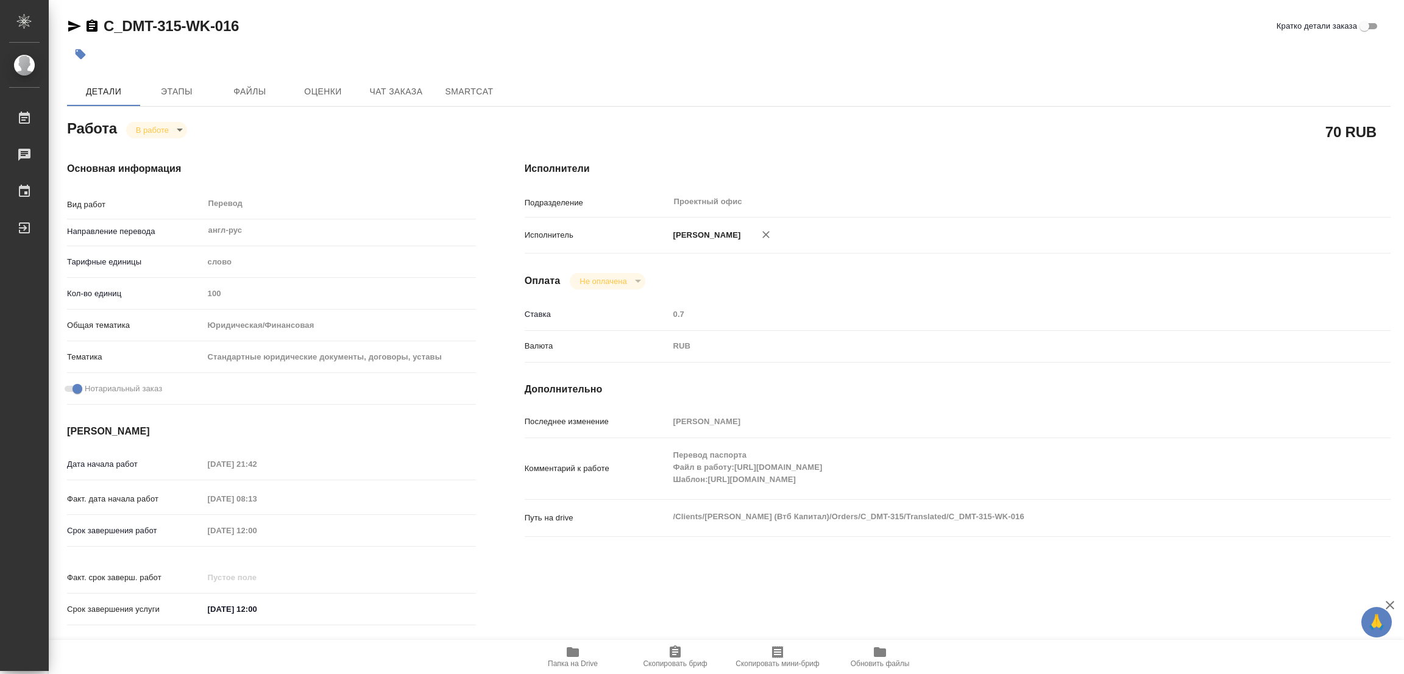
click at [1058, 66] on div at bounding box center [728, 54] width 1323 height 27
click at [280, 27] on div "C_DMT-315-WK-016 Кратко детали заказа" at bounding box center [728, 25] width 1323 height 19
click at [160, 516] on div "Дата начала работ 12.09.2025 21:42 Факт. дата начала работ 13.09.2025 08:13 Сро…" at bounding box center [271, 543] width 409 height 180
